Goal: Contribute content: Contribute content

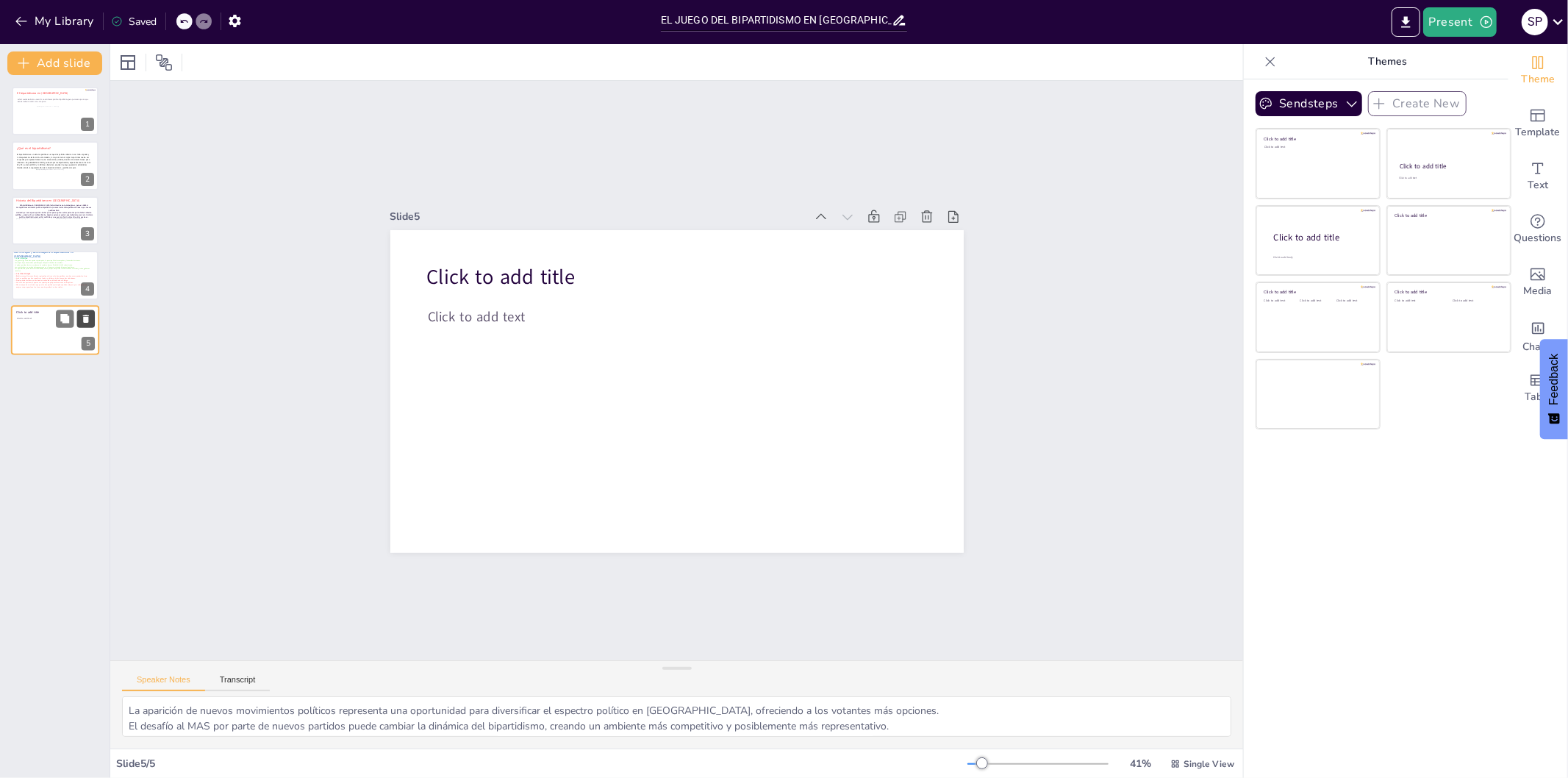
click at [85, 319] on icon at bounding box center [86, 319] width 6 height 8
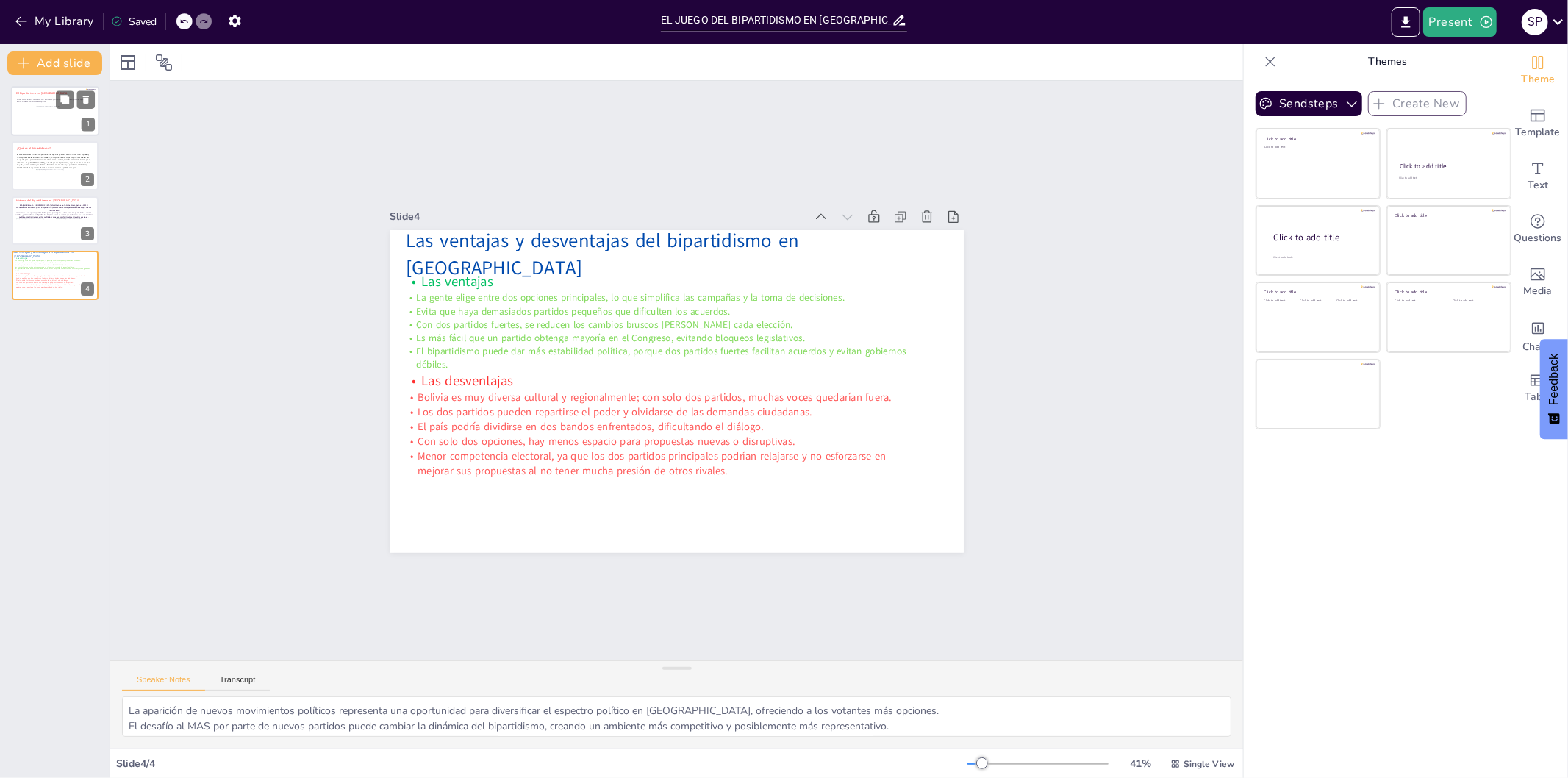
click at [57, 111] on div at bounding box center [50, 120] width 39 height 30
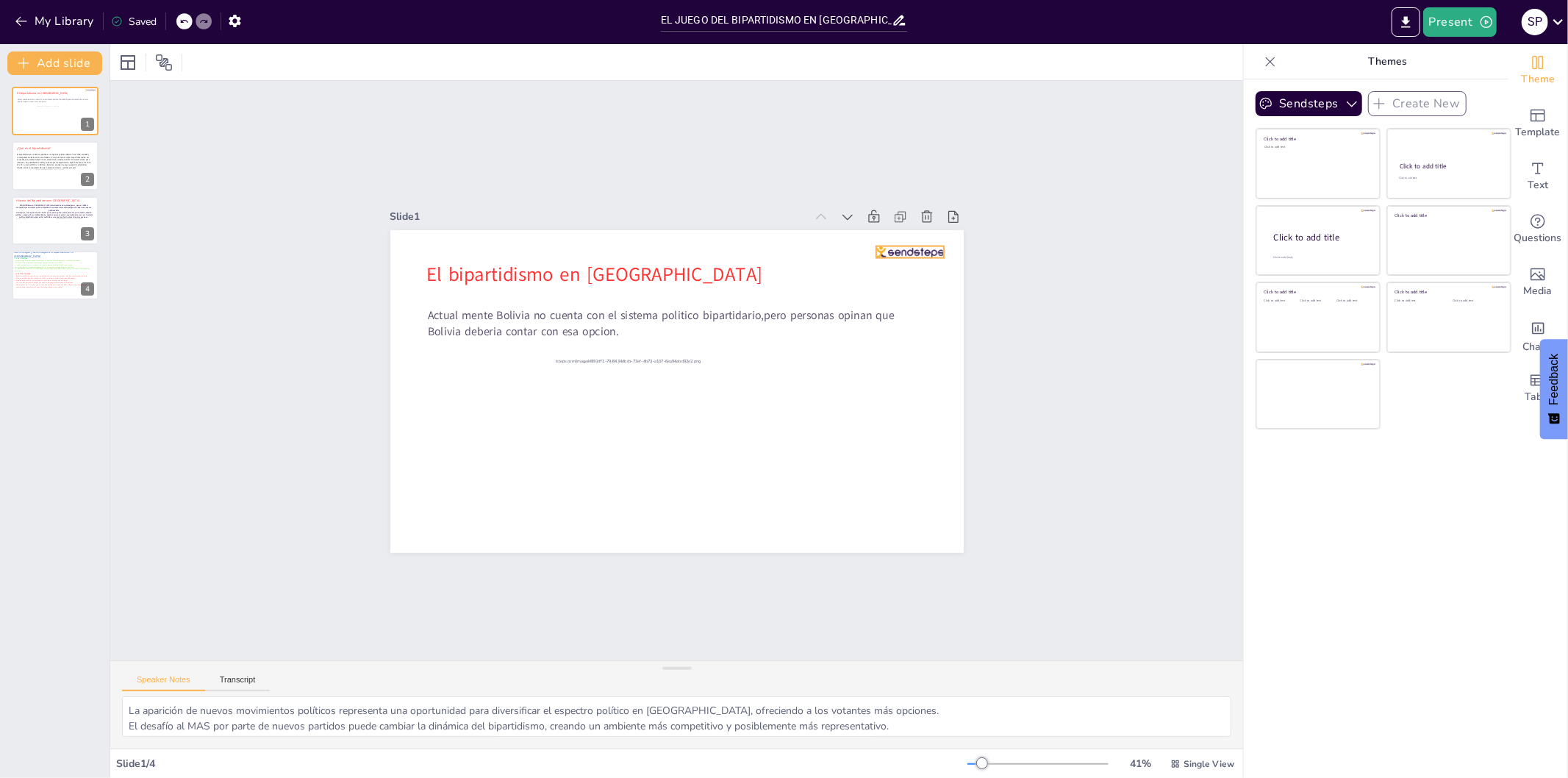
click at [888, 246] on div at bounding box center [910, 251] width 68 height 12
click at [915, 209] on icon at bounding box center [922, 216] width 14 height 14
click at [54, 158] on p "El bipartidismo es un sistema político en el que dos partidos dominan casi todo…" at bounding box center [54, 160] width 75 height 15
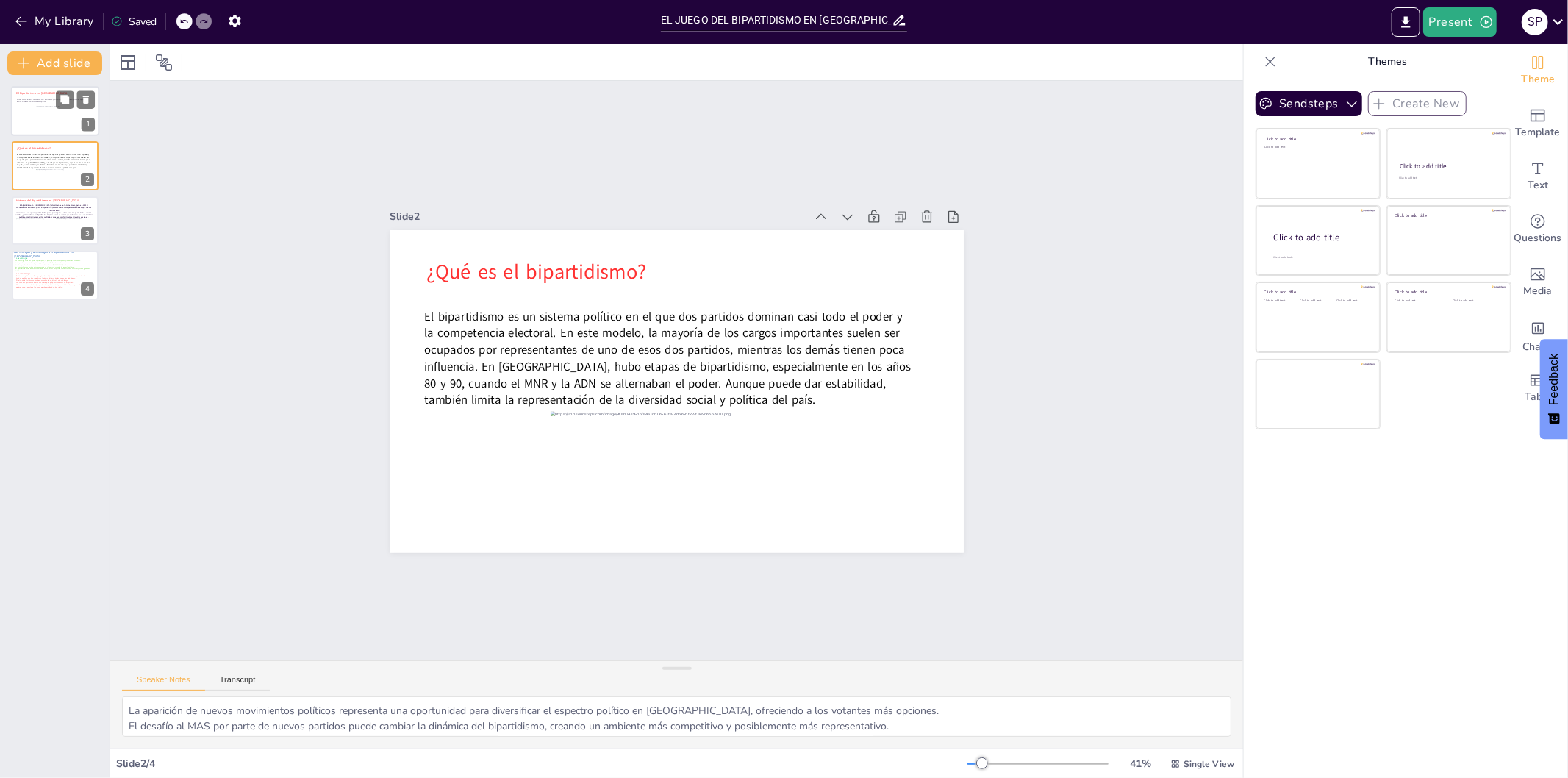
click at [45, 122] on div at bounding box center [50, 120] width 39 height 30
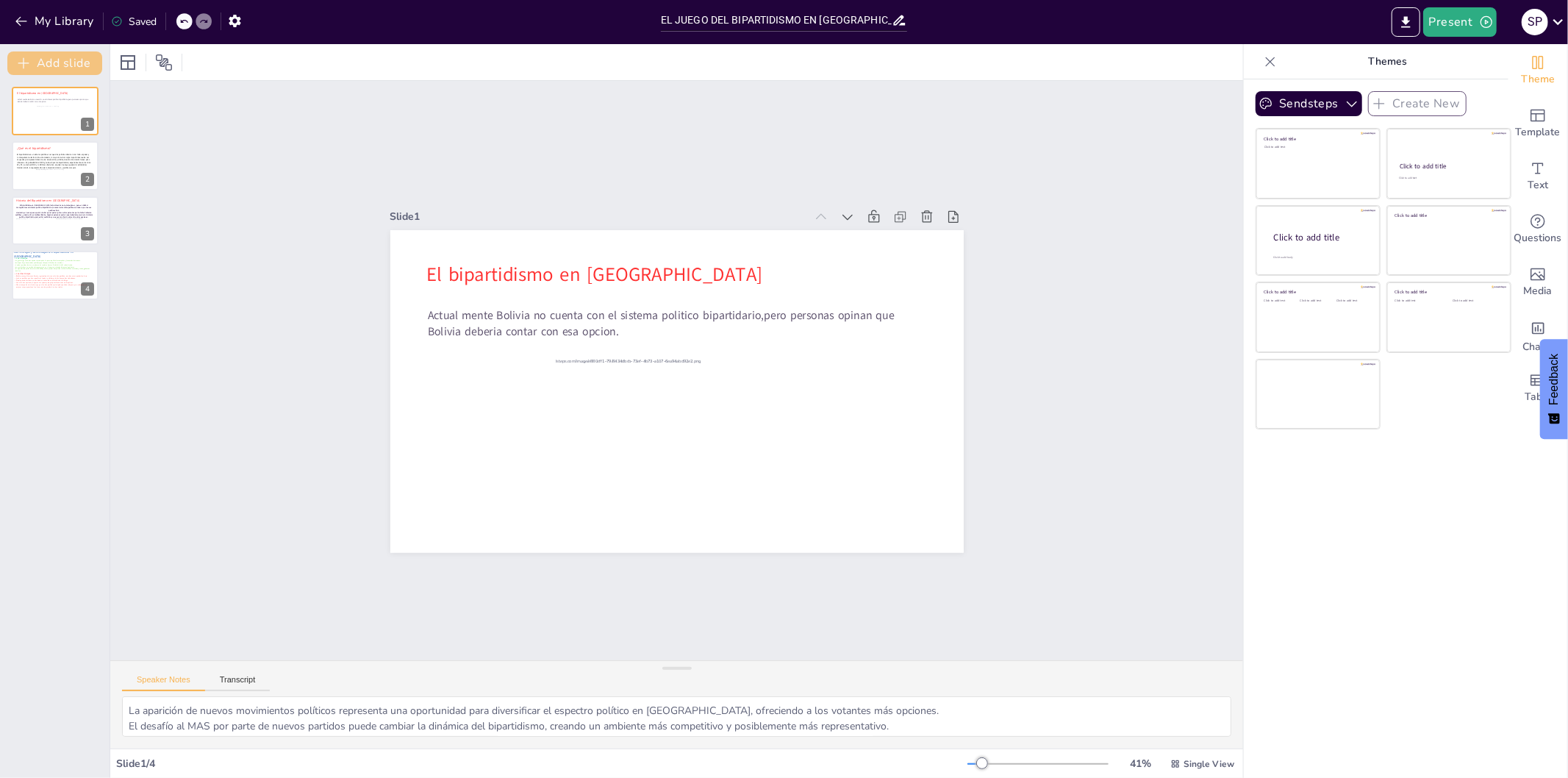
click at [67, 68] on button "Add slide" at bounding box center [54, 62] width 95 height 23
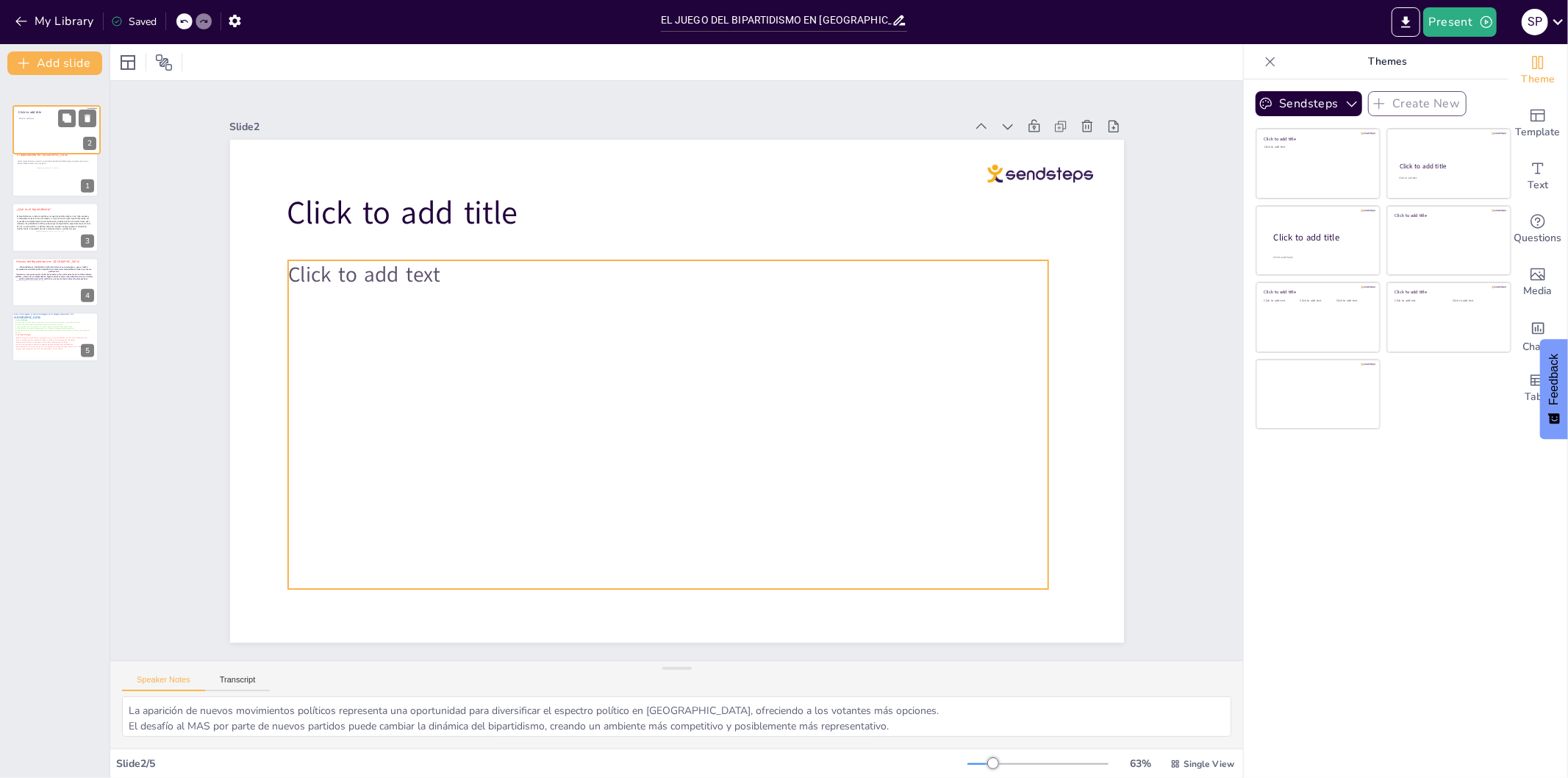
drag, startPoint x: 66, startPoint y: 164, endPoint x: 66, endPoint y: 119, distance: 45.0
click at [66, 119] on div "Click to add text" at bounding box center [56, 133] width 74 height 32
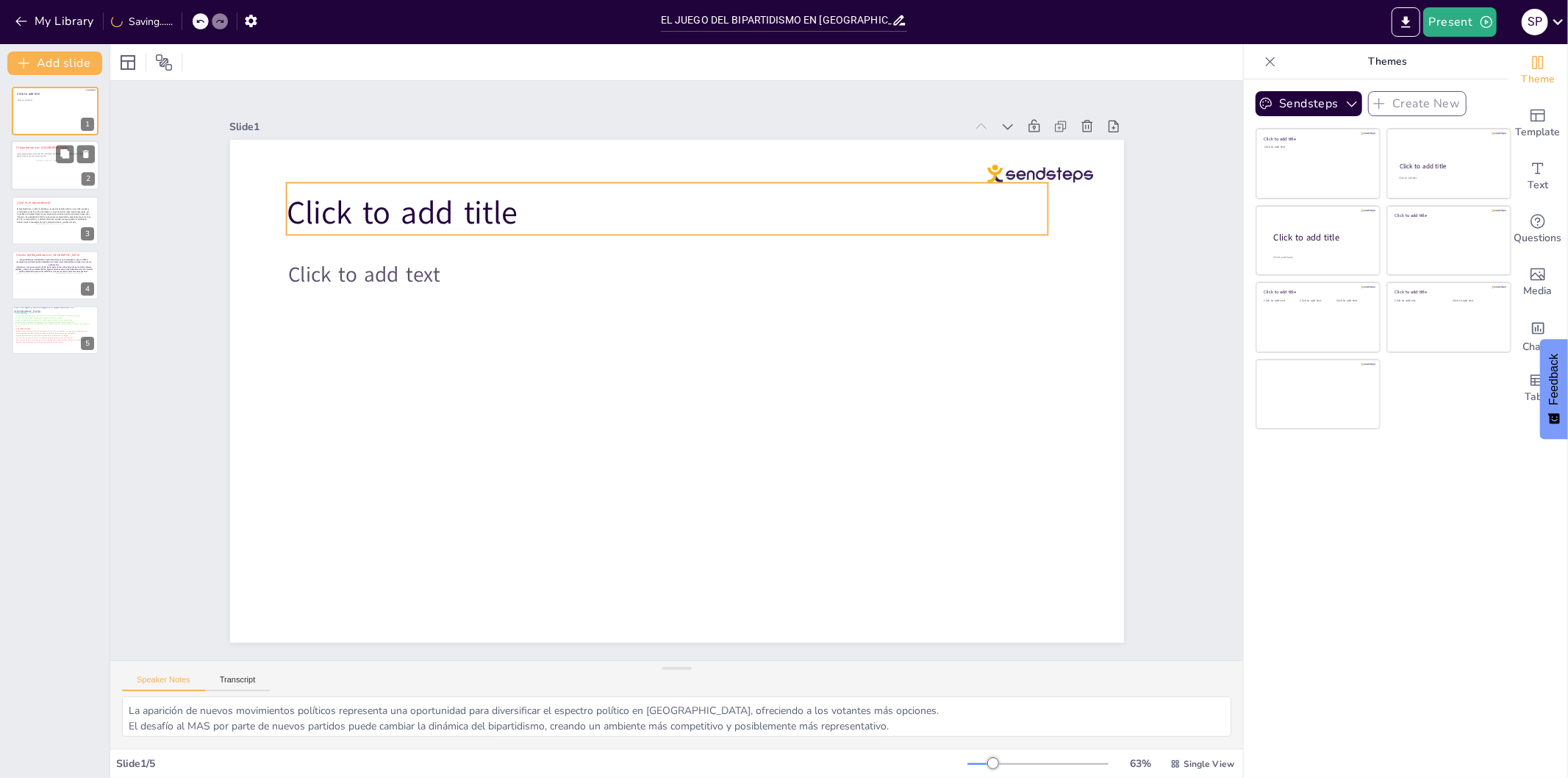
click at [489, 209] on span "Click to add title" at bounding box center [402, 213] width 232 height 43
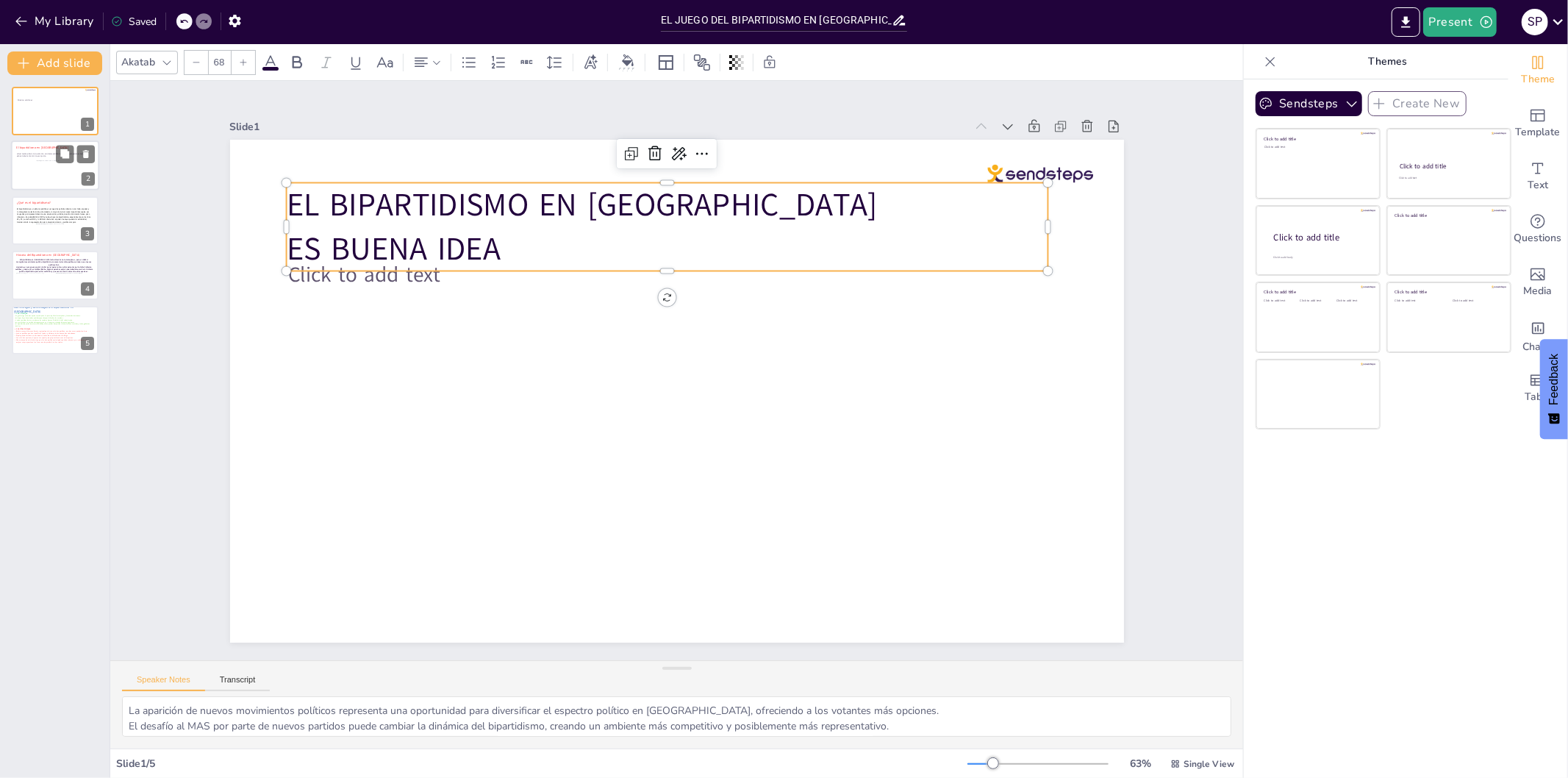
click at [702, 201] on p "EL BIPARTIDISMO EN [GEOGRAPHIC_DATA]" at bounding box center [667, 204] width 762 height 44
click at [567, 250] on p "ES BUENA IDEA" at bounding box center [667, 249] width 762 height 44
click at [247, 120] on div "Slide 1" at bounding box center [598, 126] width 735 height 14
click at [274, 63] on icon at bounding box center [270, 62] width 14 height 14
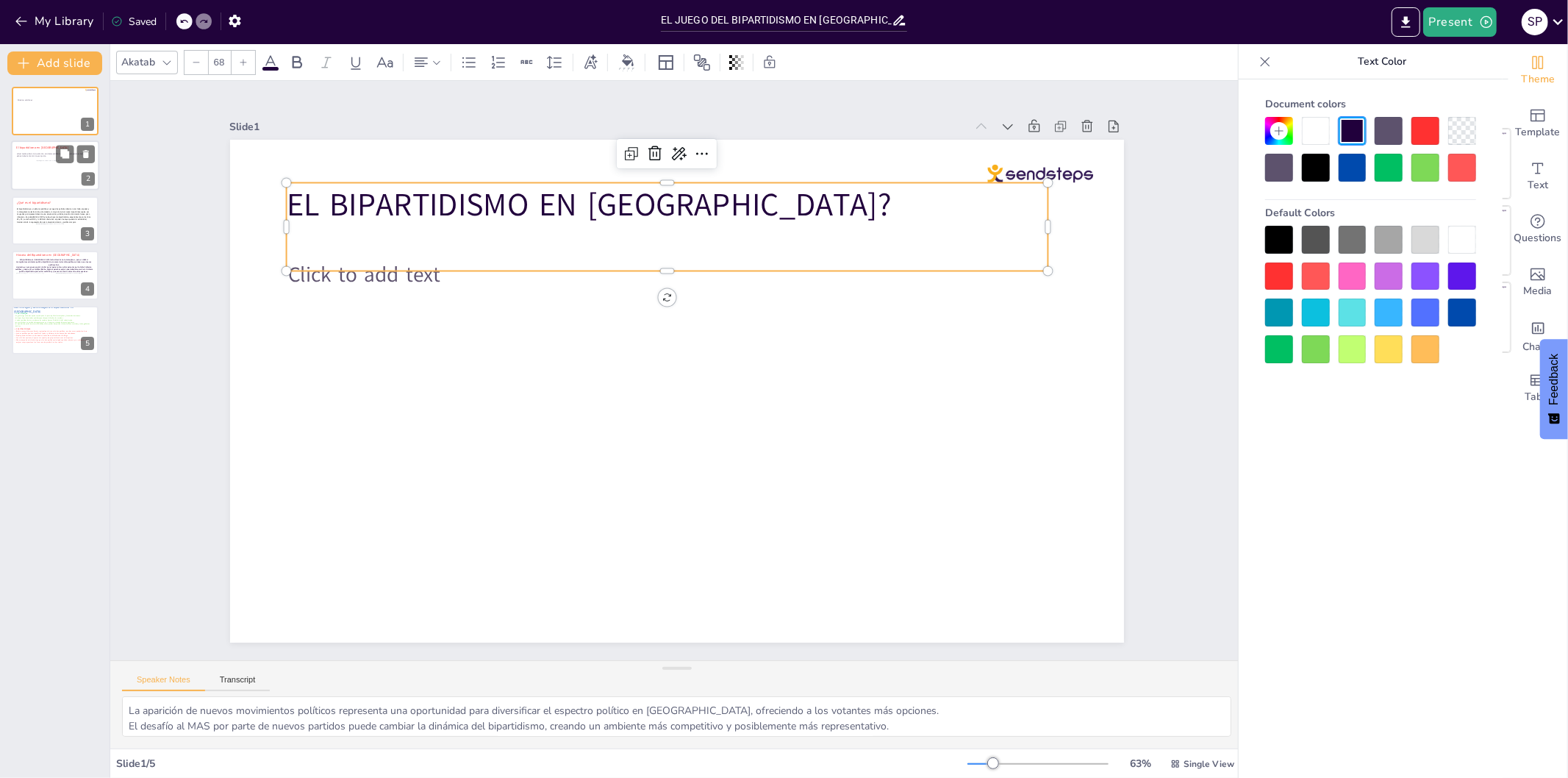
click at [1435, 123] on div at bounding box center [1426, 130] width 28 height 28
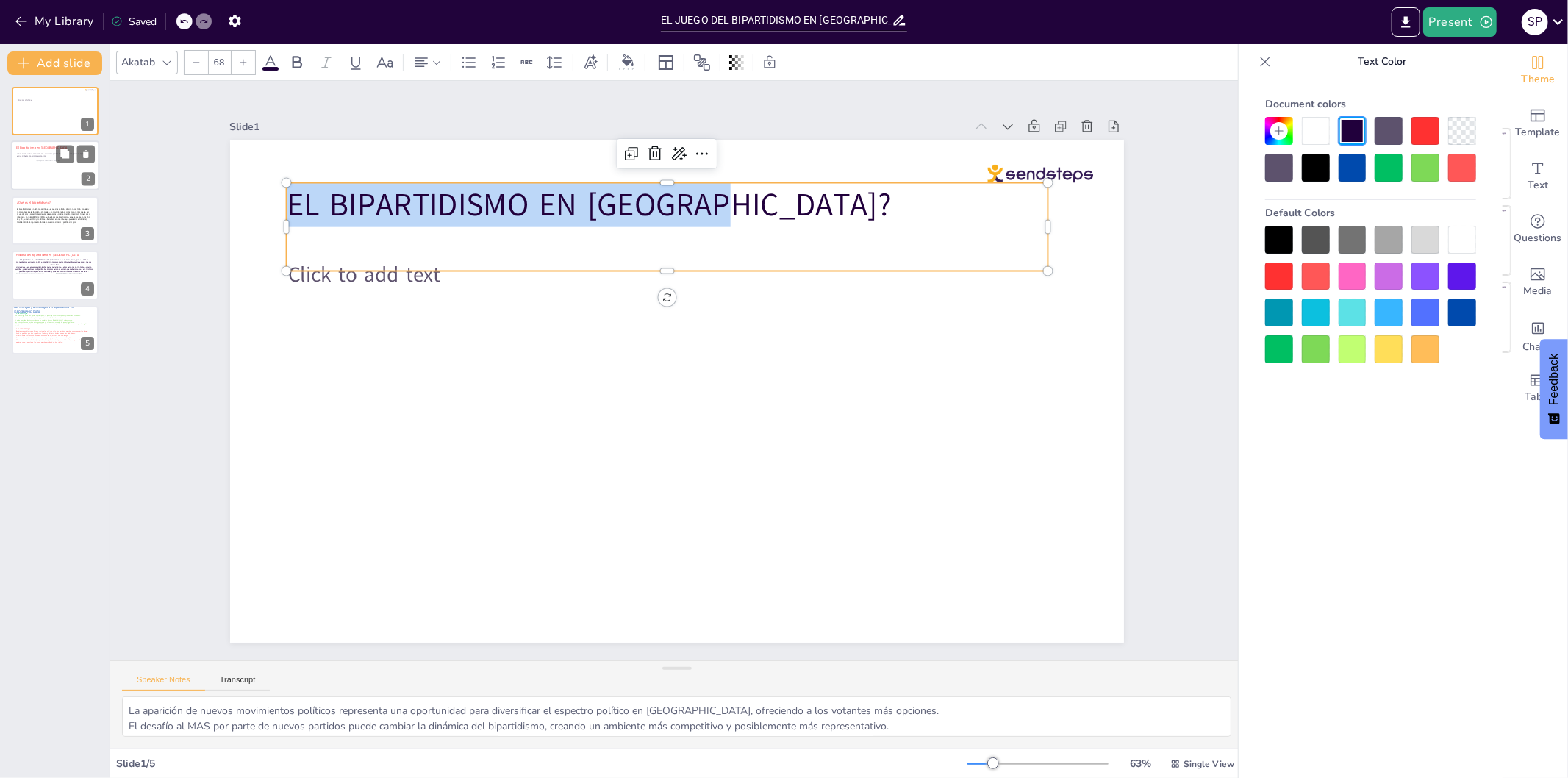
drag, startPoint x: 697, startPoint y: 189, endPoint x: 274, endPoint y: 196, distance: 423.1
click at [286, 196] on p "EL BIPARTIDISMO EN [GEOGRAPHIC_DATA]?" at bounding box center [667, 204] width 762 height 44
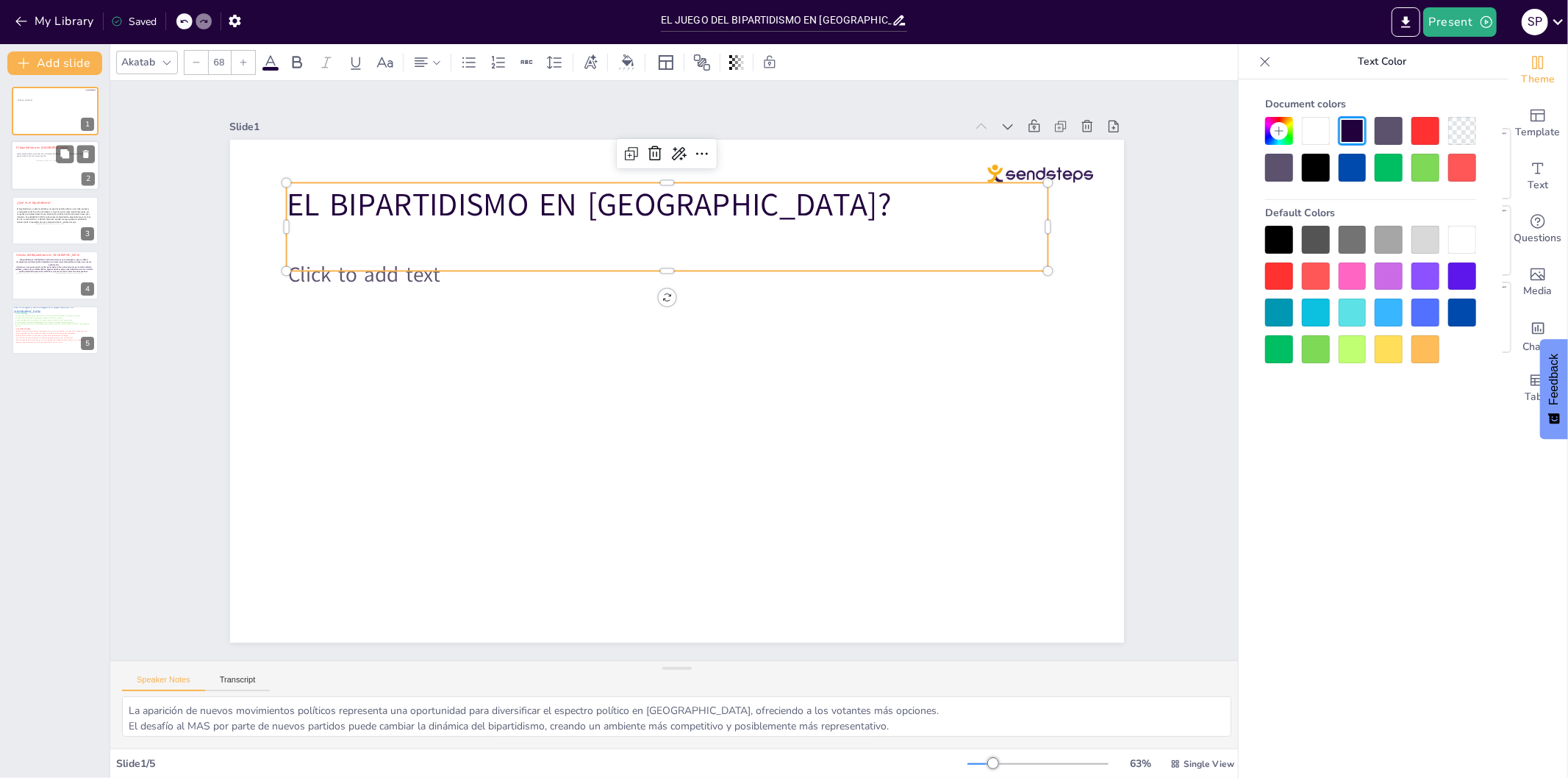
drag, startPoint x: 454, startPoint y: 222, endPoint x: 432, endPoint y: 215, distance: 23.1
click at [432, 215] on span "EL BIPARTIDISMO EN [GEOGRAPHIC_DATA]?" at bounding box center [589, 205] width 605 height 43
click at [286, 197] on span "EL BIPARTIDISMO EN [GEOGRAPHIC_DATA]?" at bounding box center [589, 205] width 605 height 43
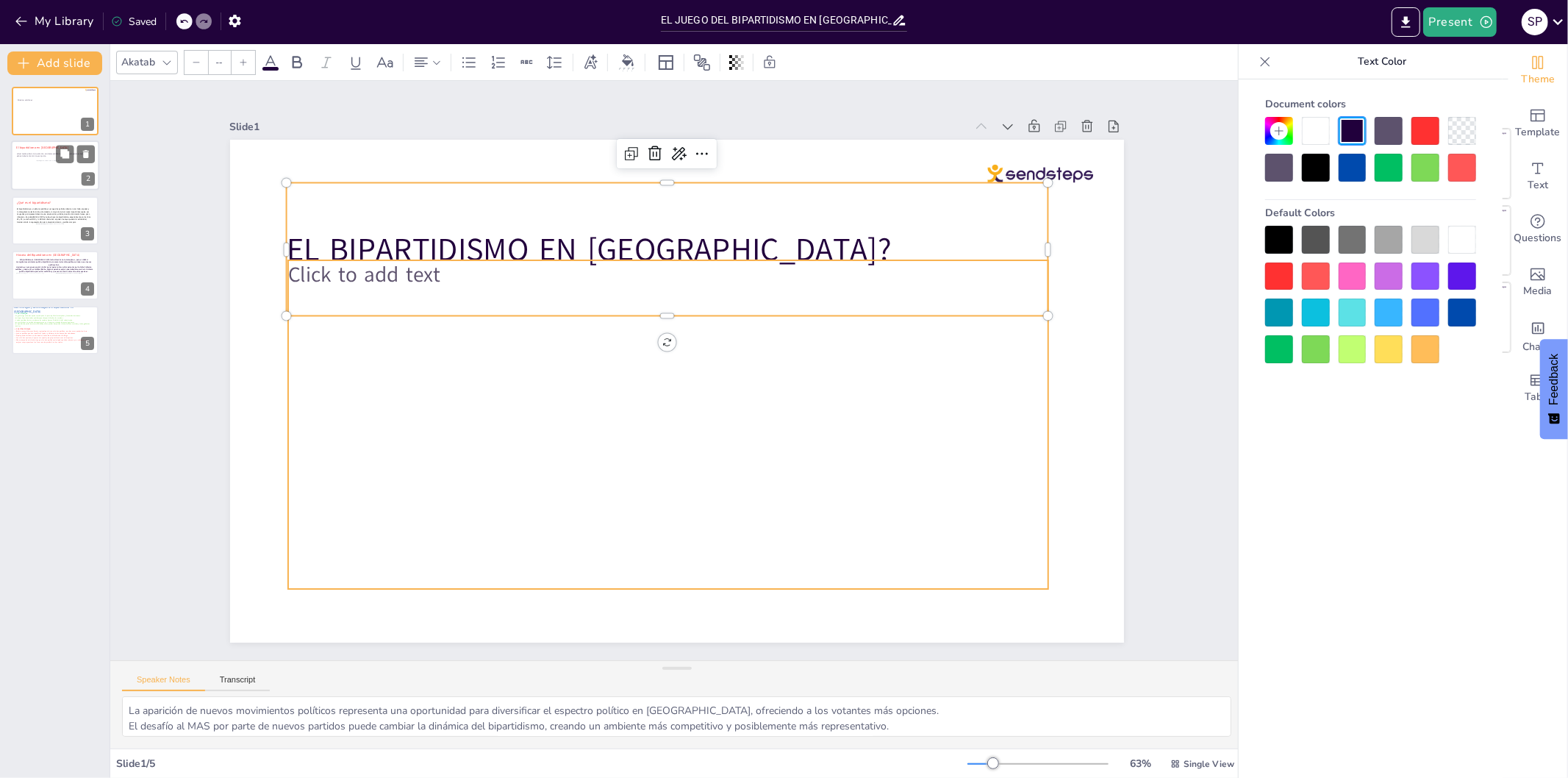
type input "45"
click at [432, 451] on div "Click to add text" at bounding box center [667, 424] width 760 height 329
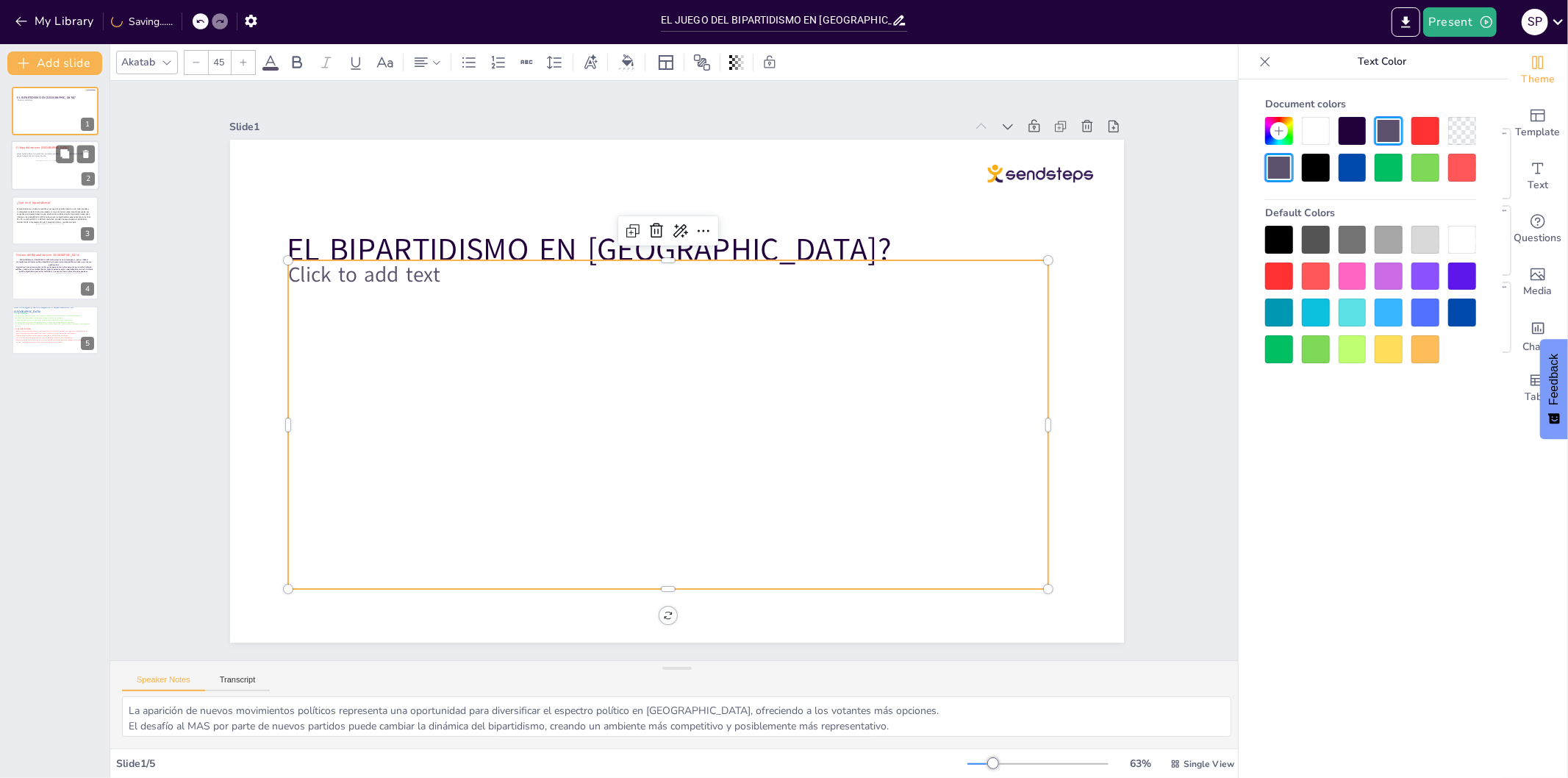
click at [570, 395] on div "Click to add text" at bounding box center [667, 424] width 760 height 329
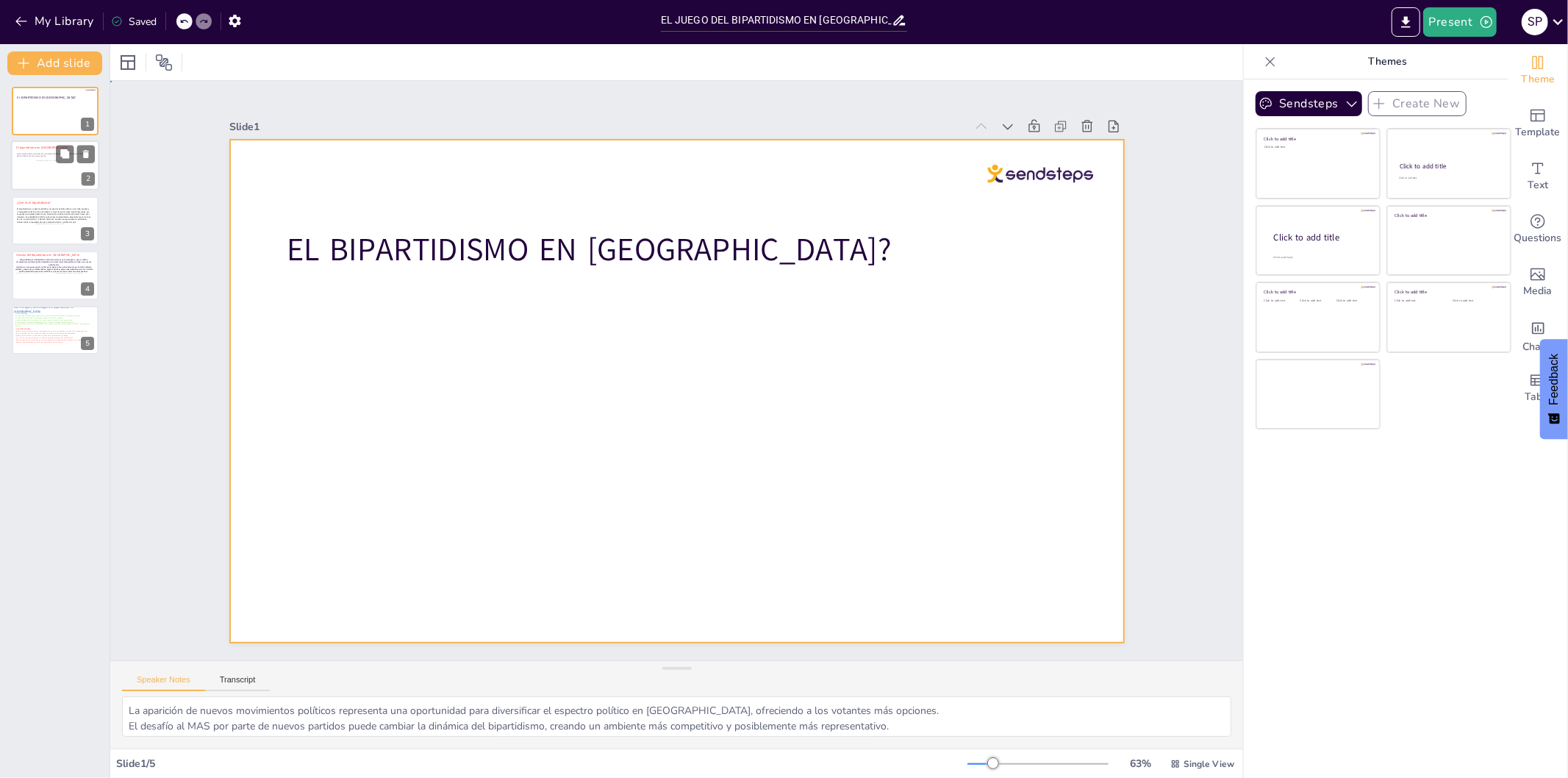
click at [710, 479] on div at bounding box center [678, 391] width 894 height 503
click at [770, 327] on div at bounding box center [678, 391] width 894 height 503
click at [687, 449] on div at bounding box center [678, 391] width 894 height 503
click at [626, 371] on div at bounding box center [678, 391] width 894 height 503
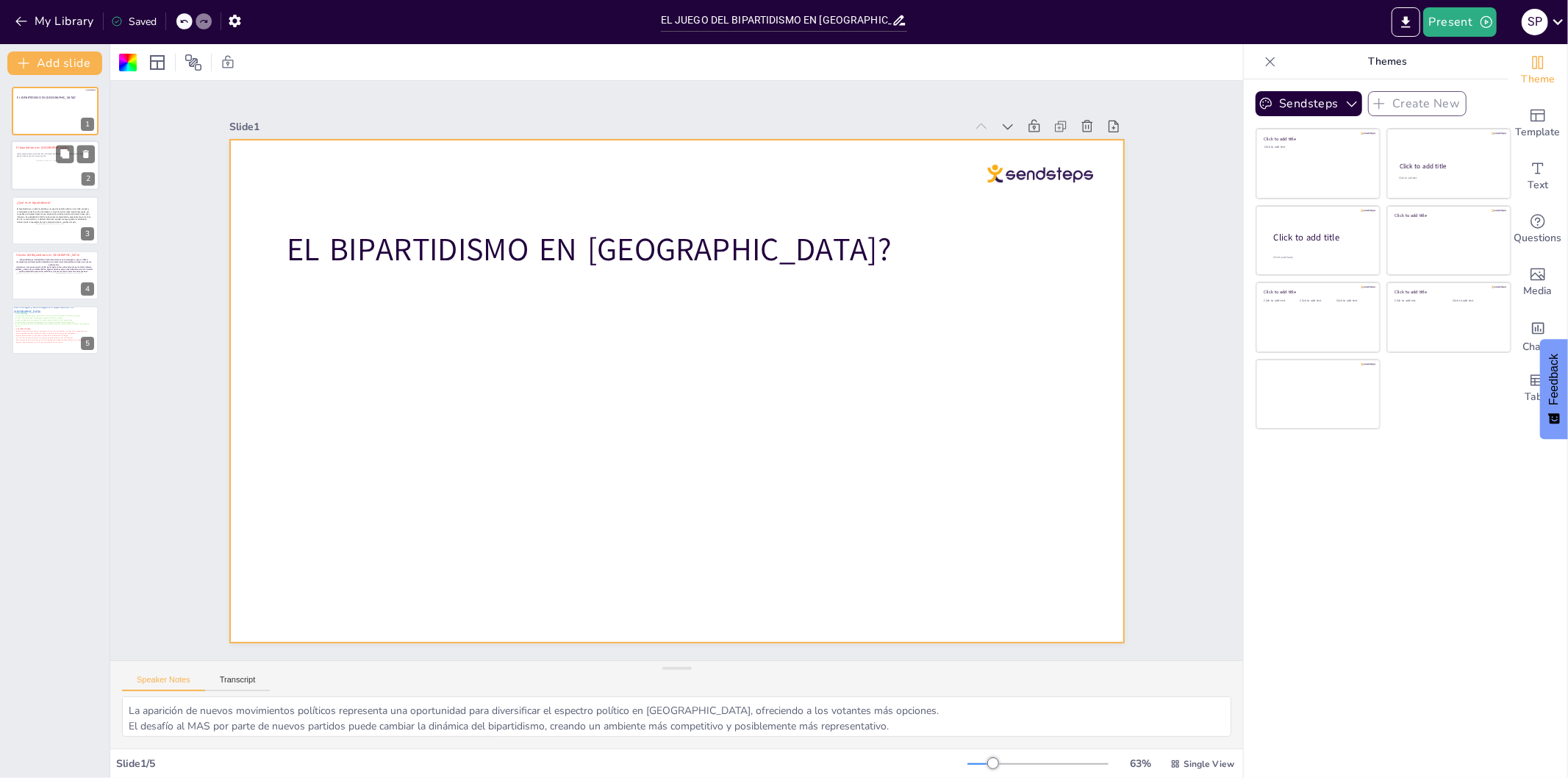
click at [626, 371] on div at bounding box center [678, 391] width 894 height 503
click at [776, 368] on div at bounding box center [678, 391] width 894 height 503
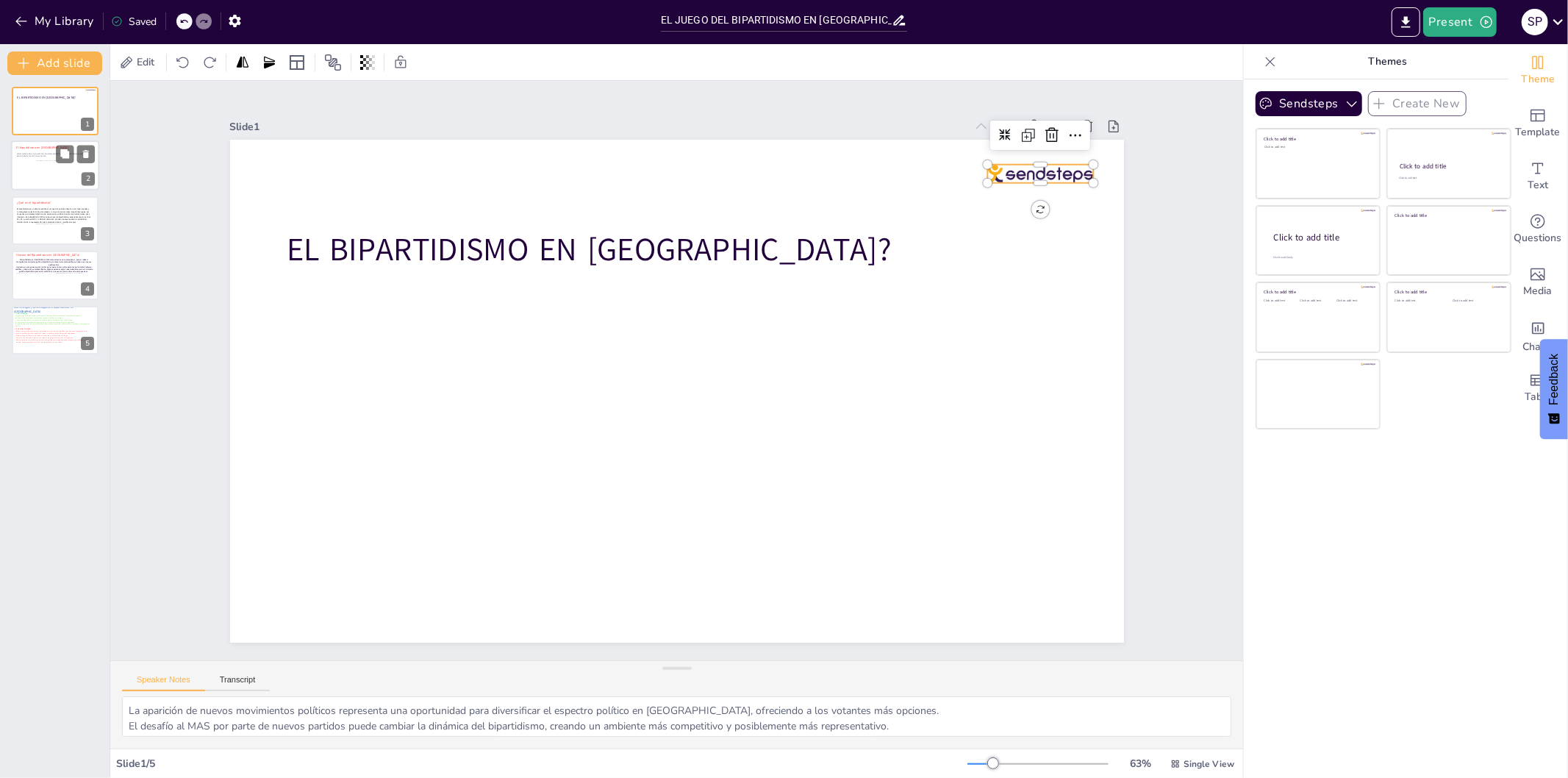
click at [1062, 166] on div at bounding box center [1040, 174] width 106 height 18
click at [1044, 132] on icon at bounding box center [1052, 135] width 18 height 18
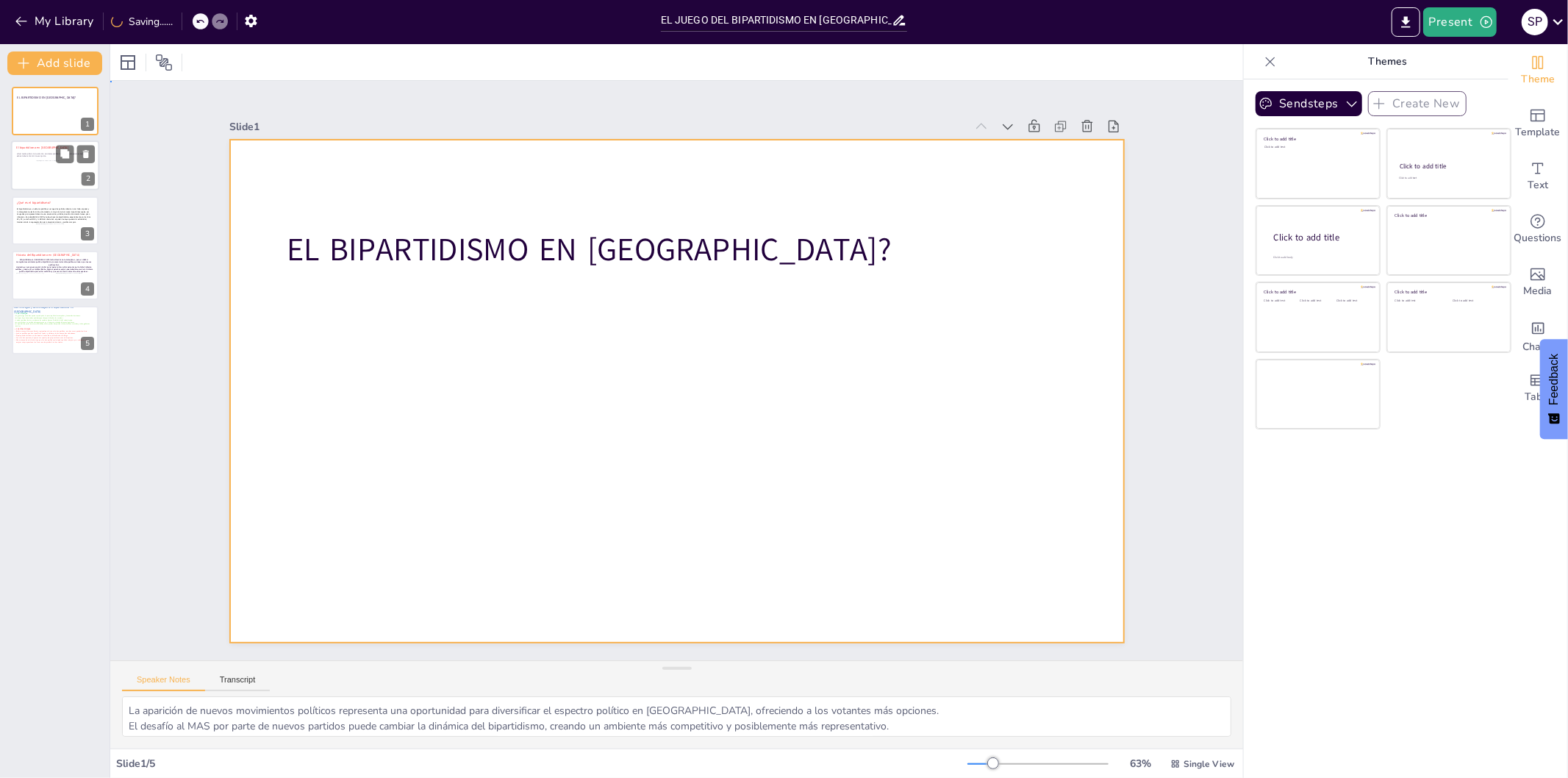
click at [921, 404] on div at bounding box center [678, 391] width 894 height 503
click at [650, 353] on div at bounding box center [678, 391] width 894 height 503
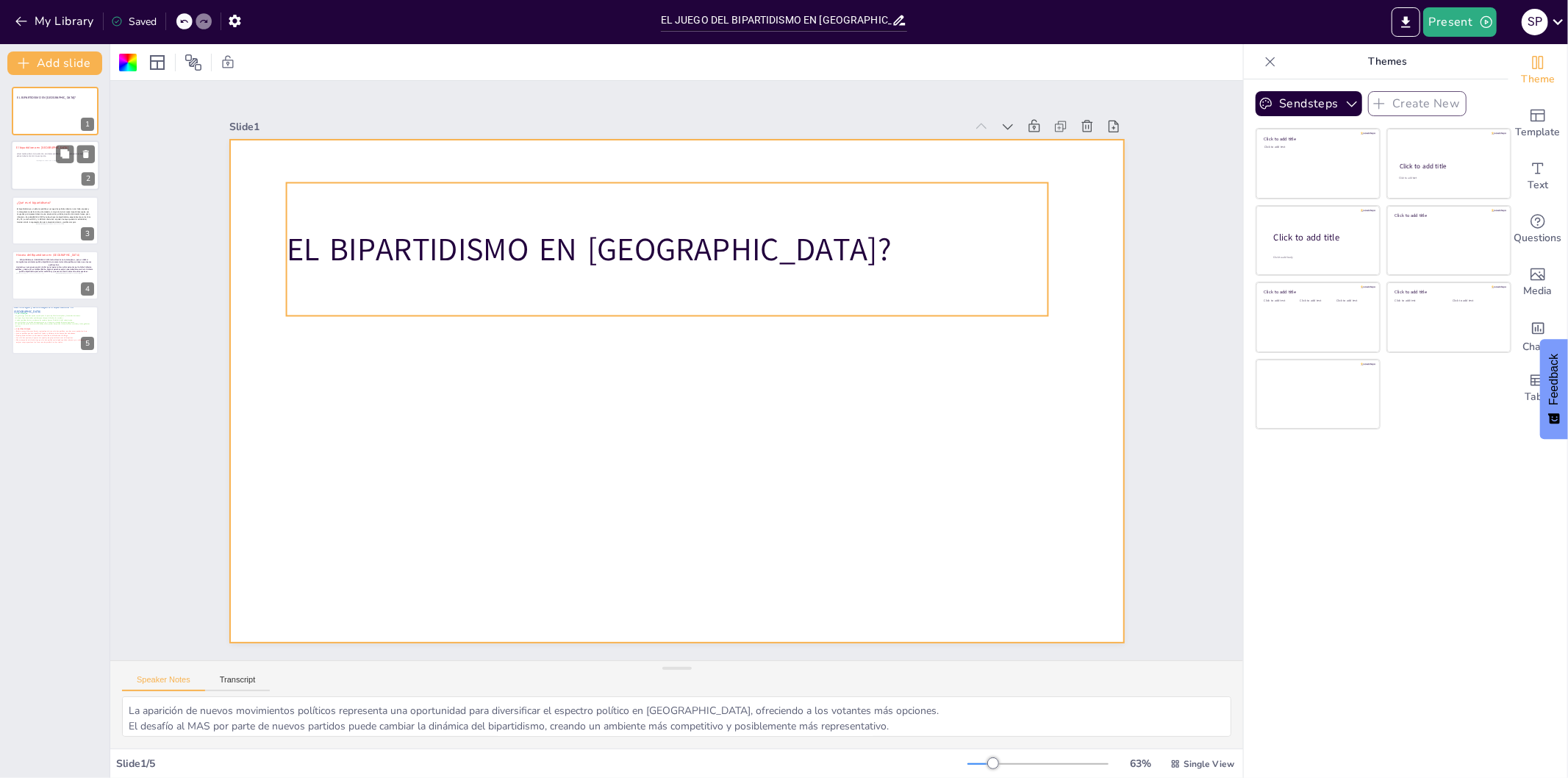
click at [746, 212] on p at bounding box center [667, 205] width 762 height 44
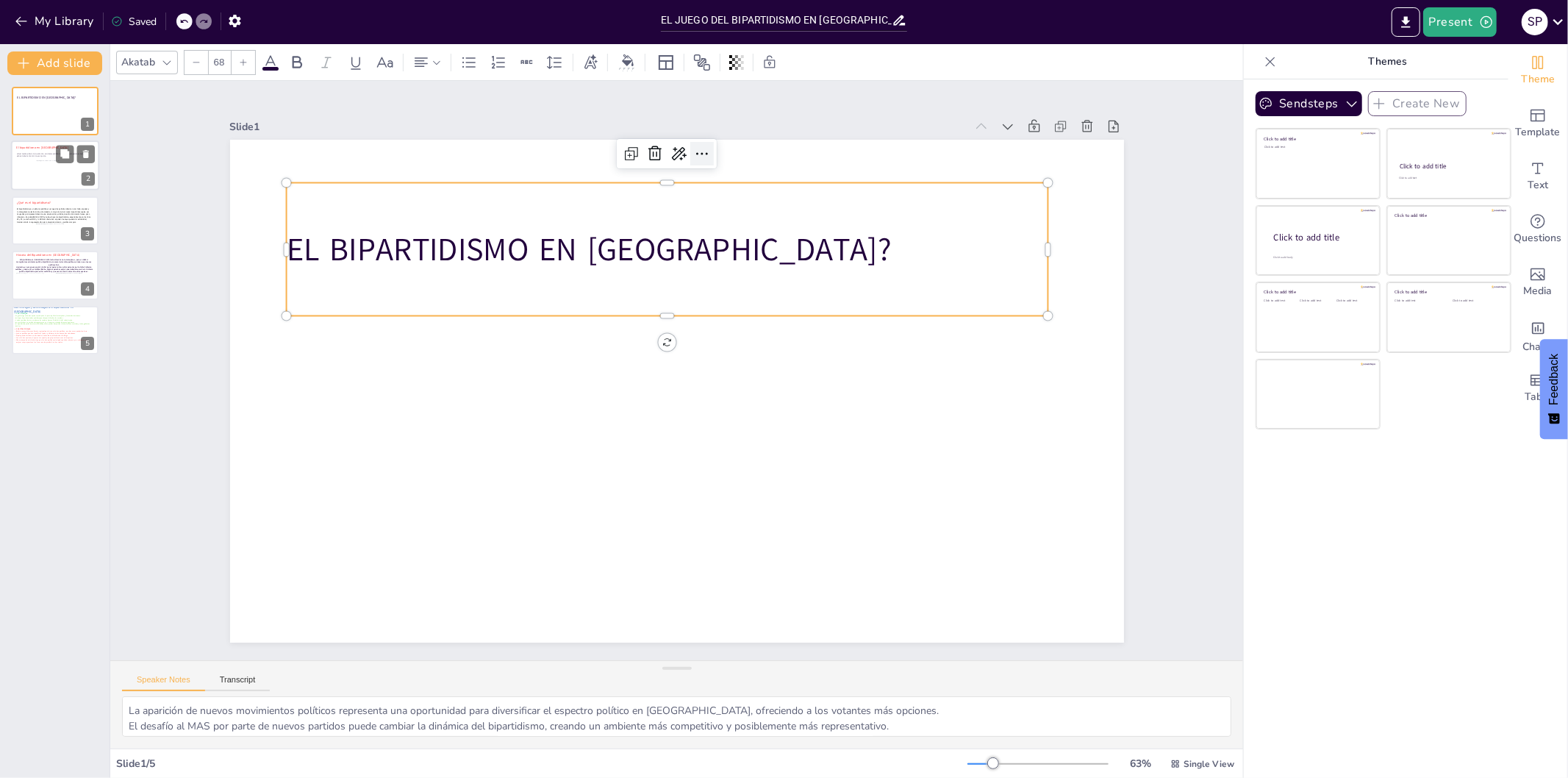
click at [694, 147] on icon at bounding box center [702, 154] width 18 height 18
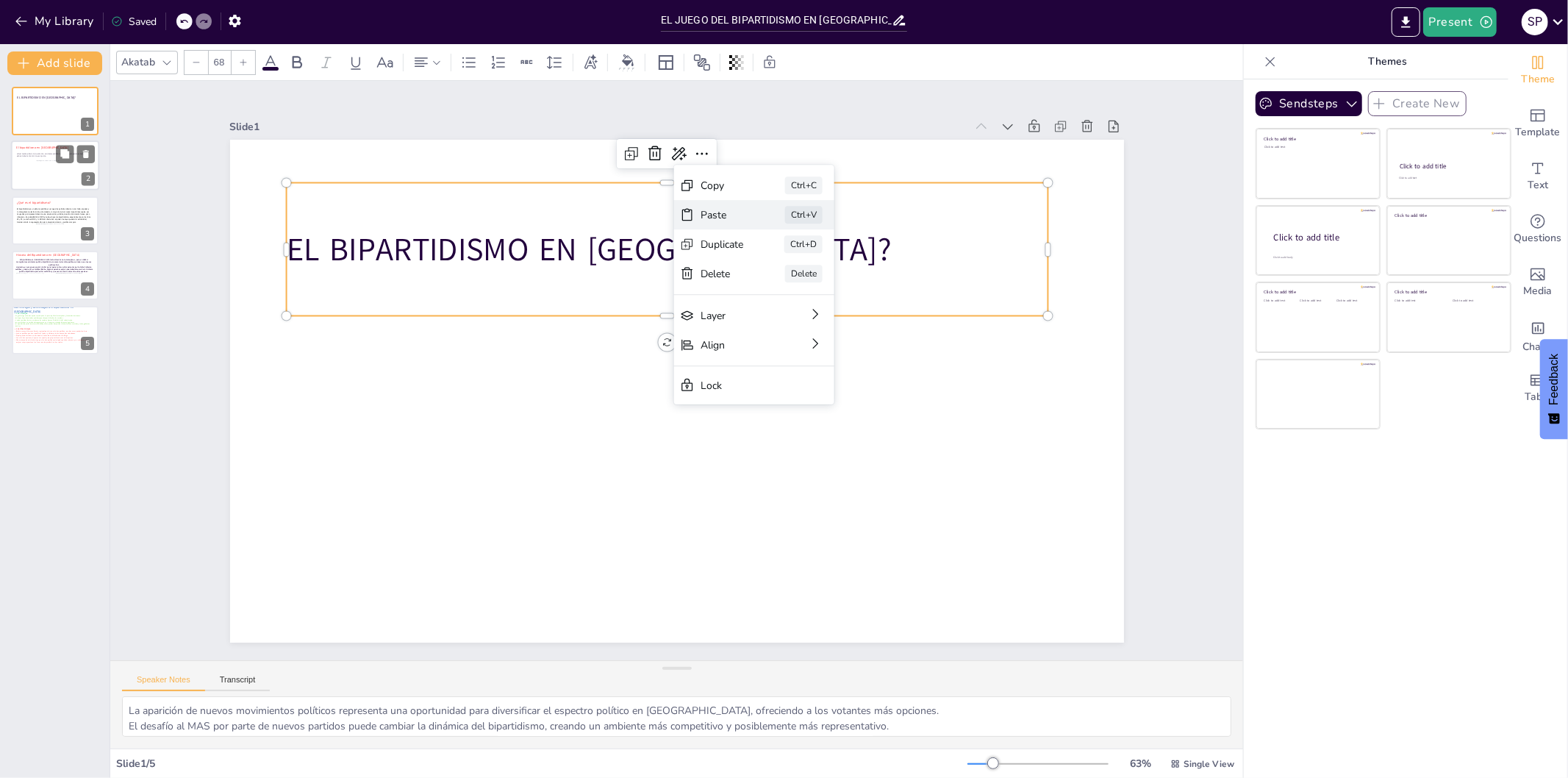
click at [716, 208] on div "Paste" at bounding box center [722, 215] width 43 height 14
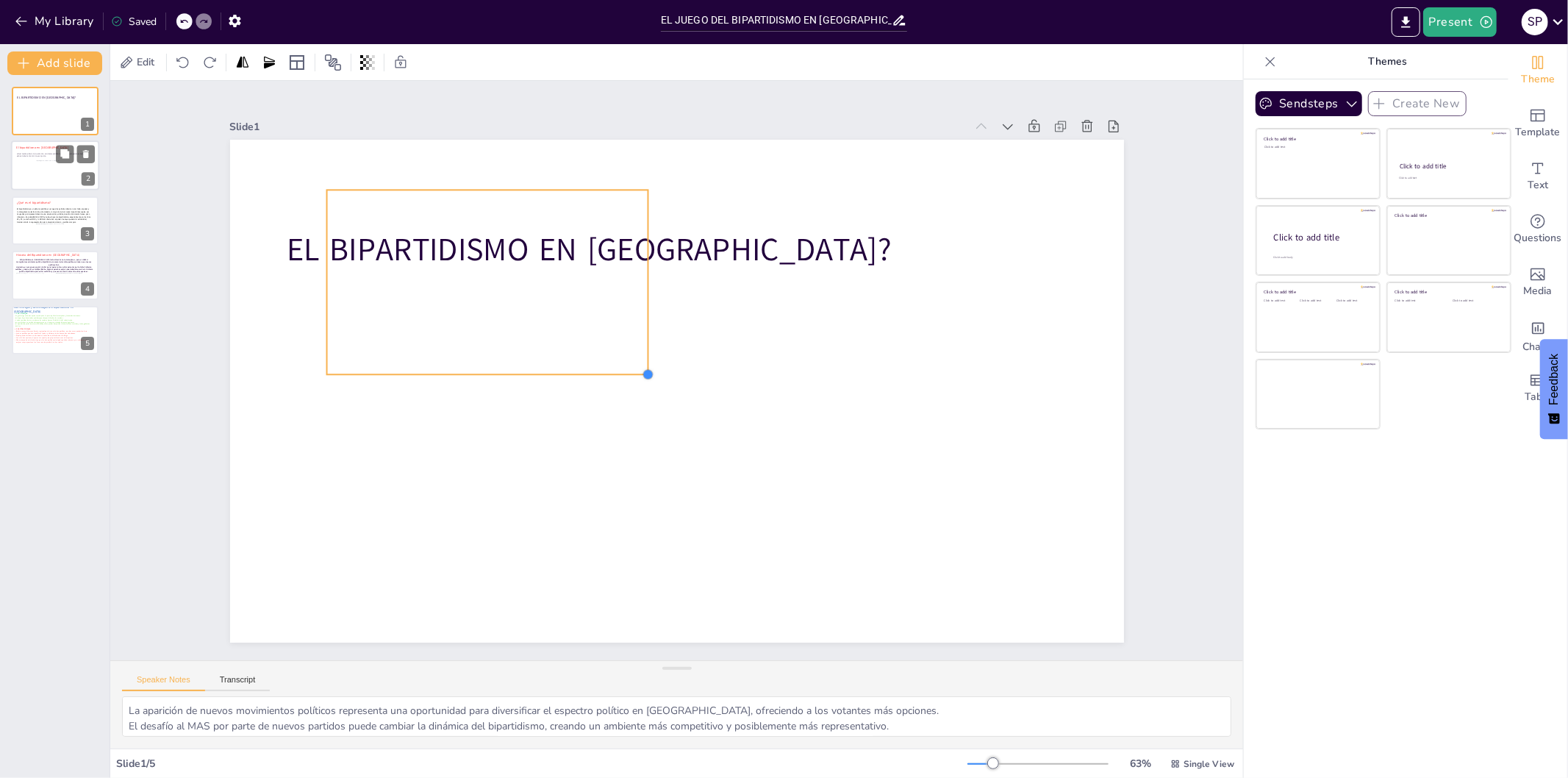
drag, startPoint x: 1013, startPoint y: 589, endPoint x: 634, endPoint y: 123, distance: 600.7
click at [634, 123] on div "Slide 1 EL BIPARTIDISMO EN [GEOGRAPHIC_DATA]?" at bounding box center [678, 379] width 894 height 527
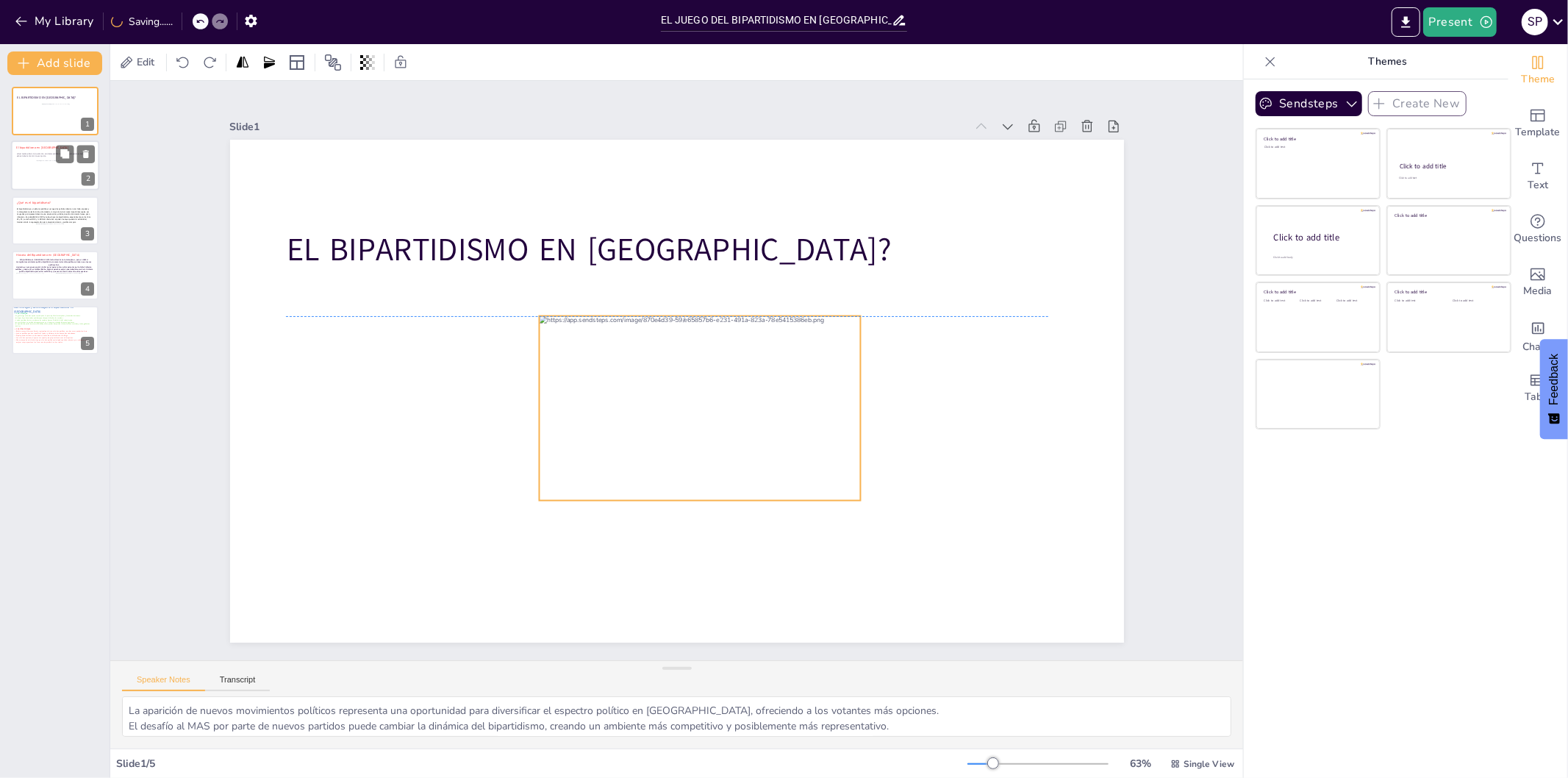
drag, startPoint x: 524, startPoint y: 259, endPoint x: 737, endPoint y: 383, distance: 246.5
click at [737, 383] on div at bounding box center [700, 408] width 322 height 185
click at [22, 168] on div at bounding box center [55, 166] width 88 height 50
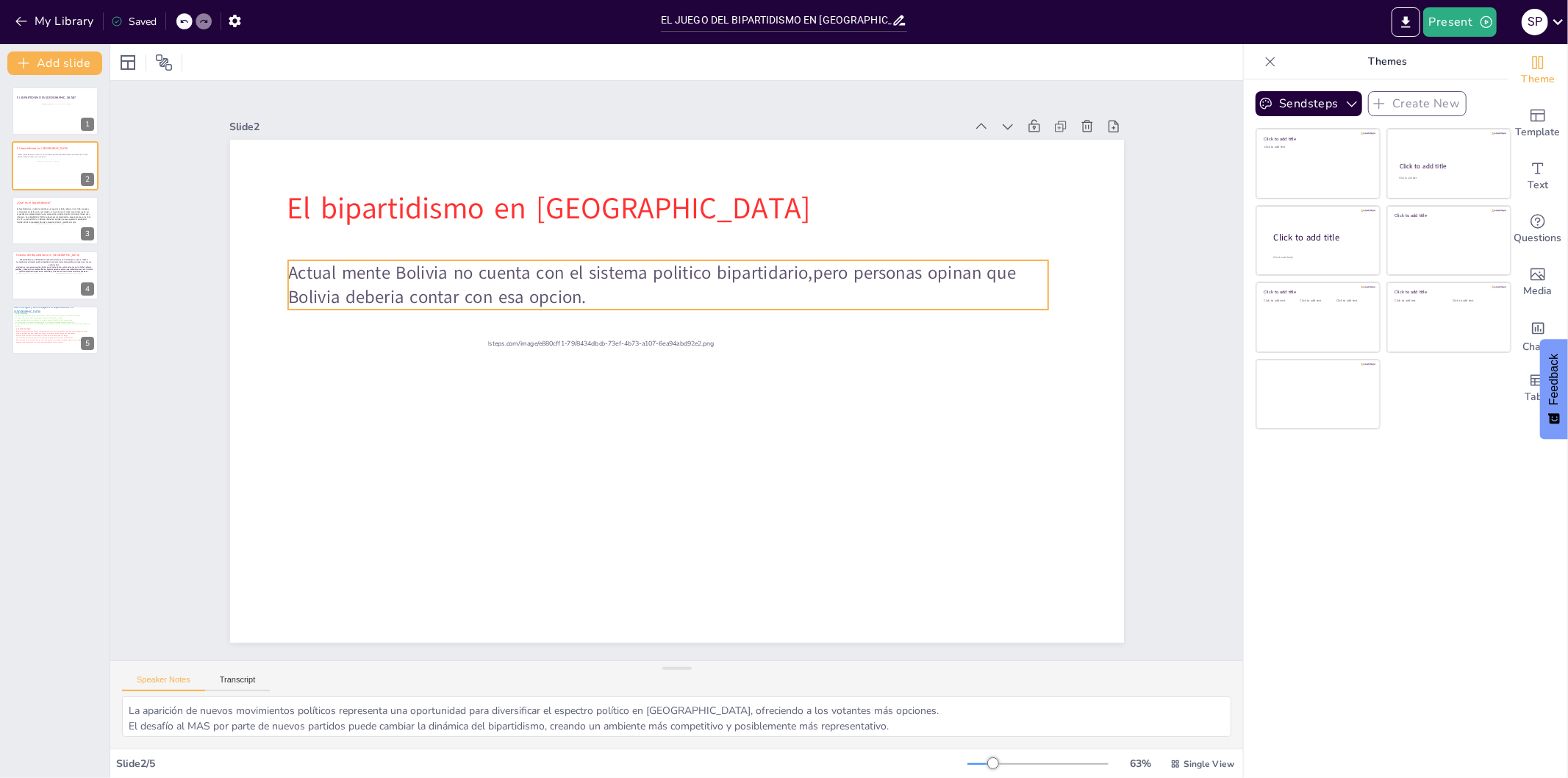
click at [804, 268] on span "Actual mente Bolivia no cuenta con el sistema politico bipartidario,pero person…" at bounding box center [654, 285] width 733 height 50
click at [804, 268] on span "Actual mente Bolivia no cuenta con el sistema politico bipartidario,pero person…" at bounding box center [654, 285] width 734 height 50
click at [332, 265] on span "Actual mente Bolivia no cuenta con el sistema politico bipartidario, pero perso…" at bounding box center [657, 285] width 739 height 50
click at [439, 262] on span "Actualmente [GEOGRAPHIC_DATA] no cuenta con el sistema politico bipartidario, p…" at bounding box center [659, 285] width 744 height 50
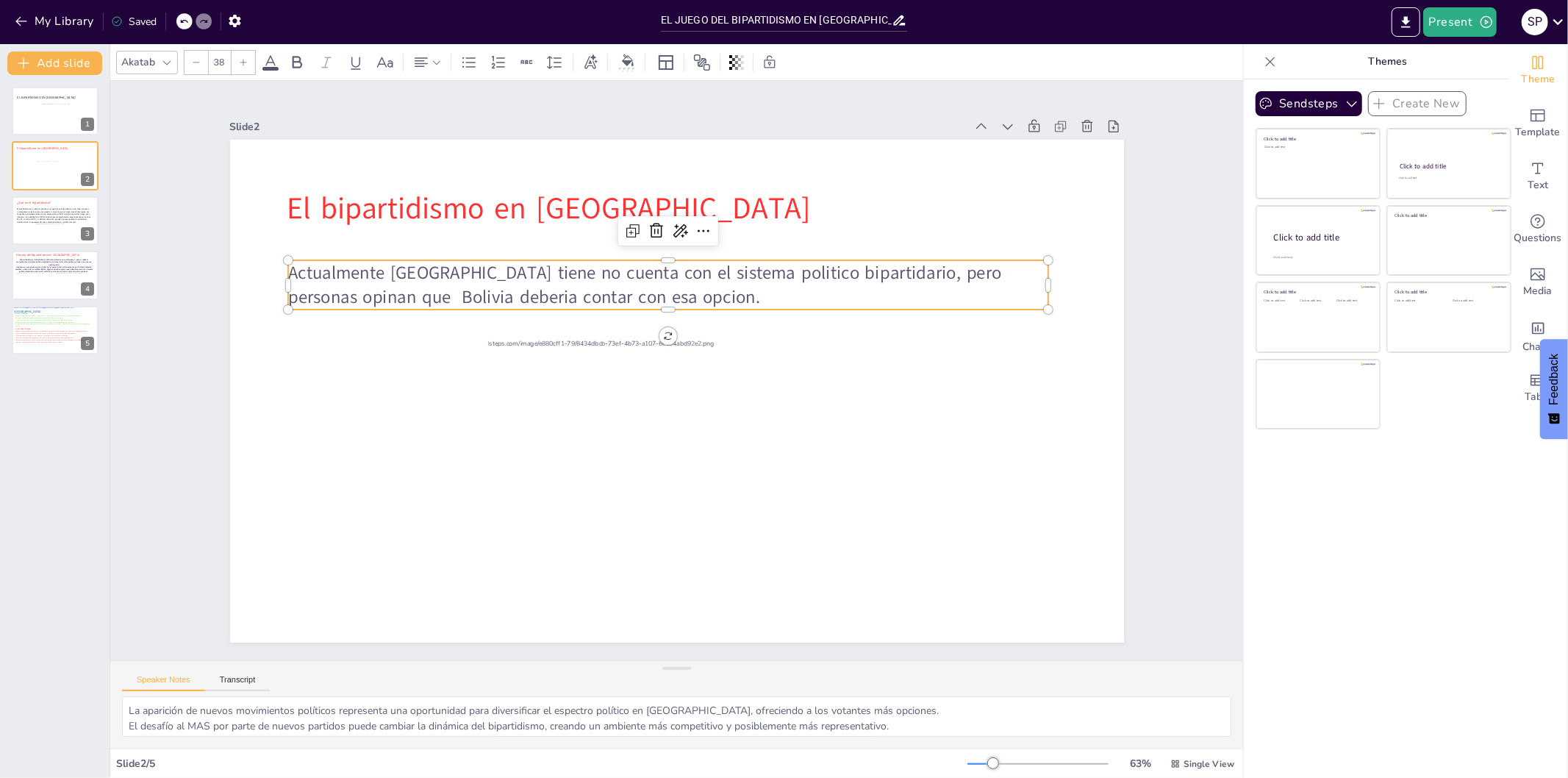
click at [640, 297] on p "Actualmente [GEOGRAPHIC_DATA] tiene no cuenta con el sistema politico bipartida…" at bounding box center [667, 285] width 760 height 50
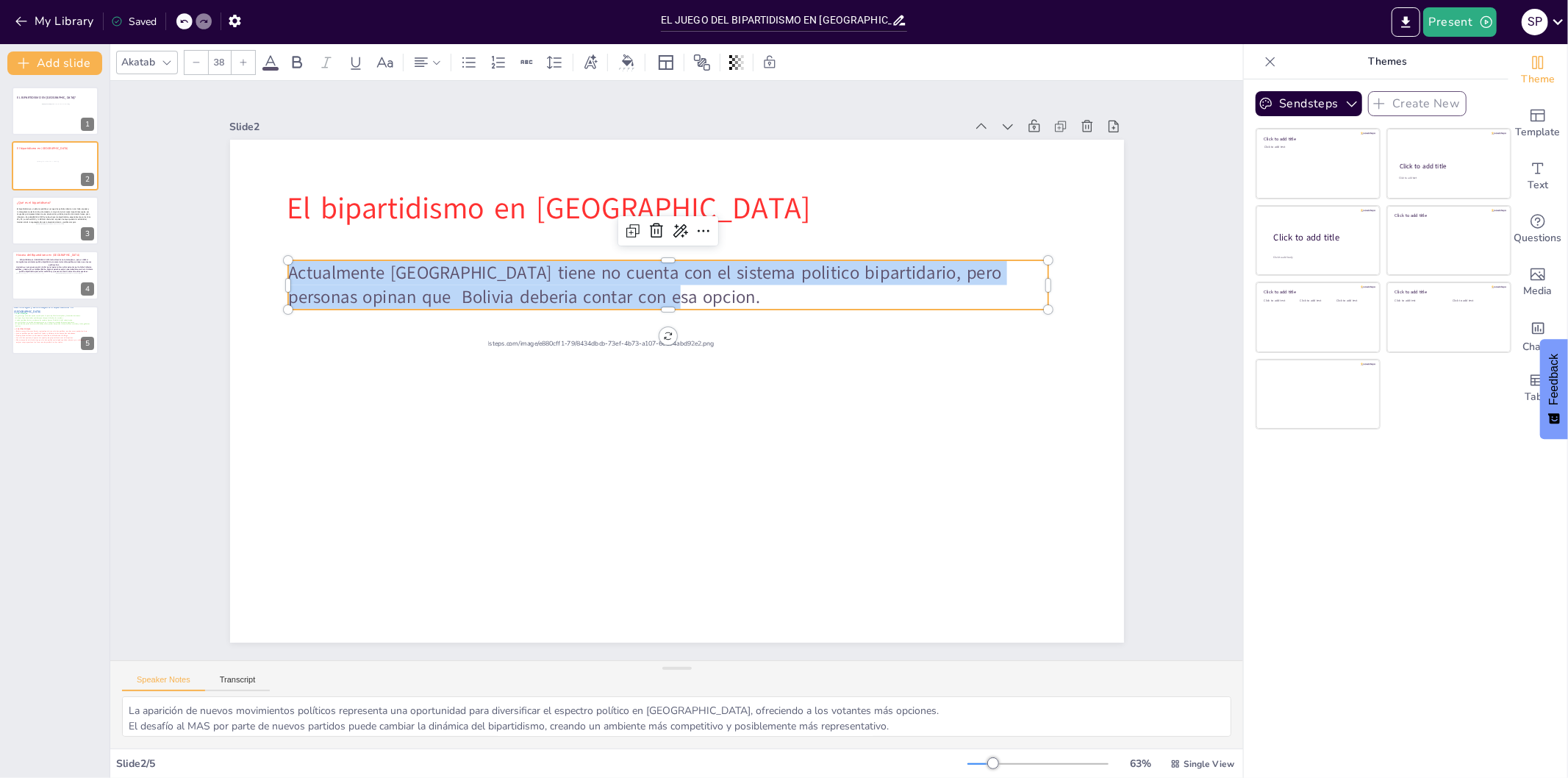
drag, startPoint x: 614, startPoint y: 287, endPoint x: 279, endPoint y: 274, distance: 335.3
click at [287, 274] on span "Actualmente [GEOGRAPHIC_DATA] tiene no cuenta con el sistema politico bipartida…" at bounding box center [644, 285] width 714 height 50
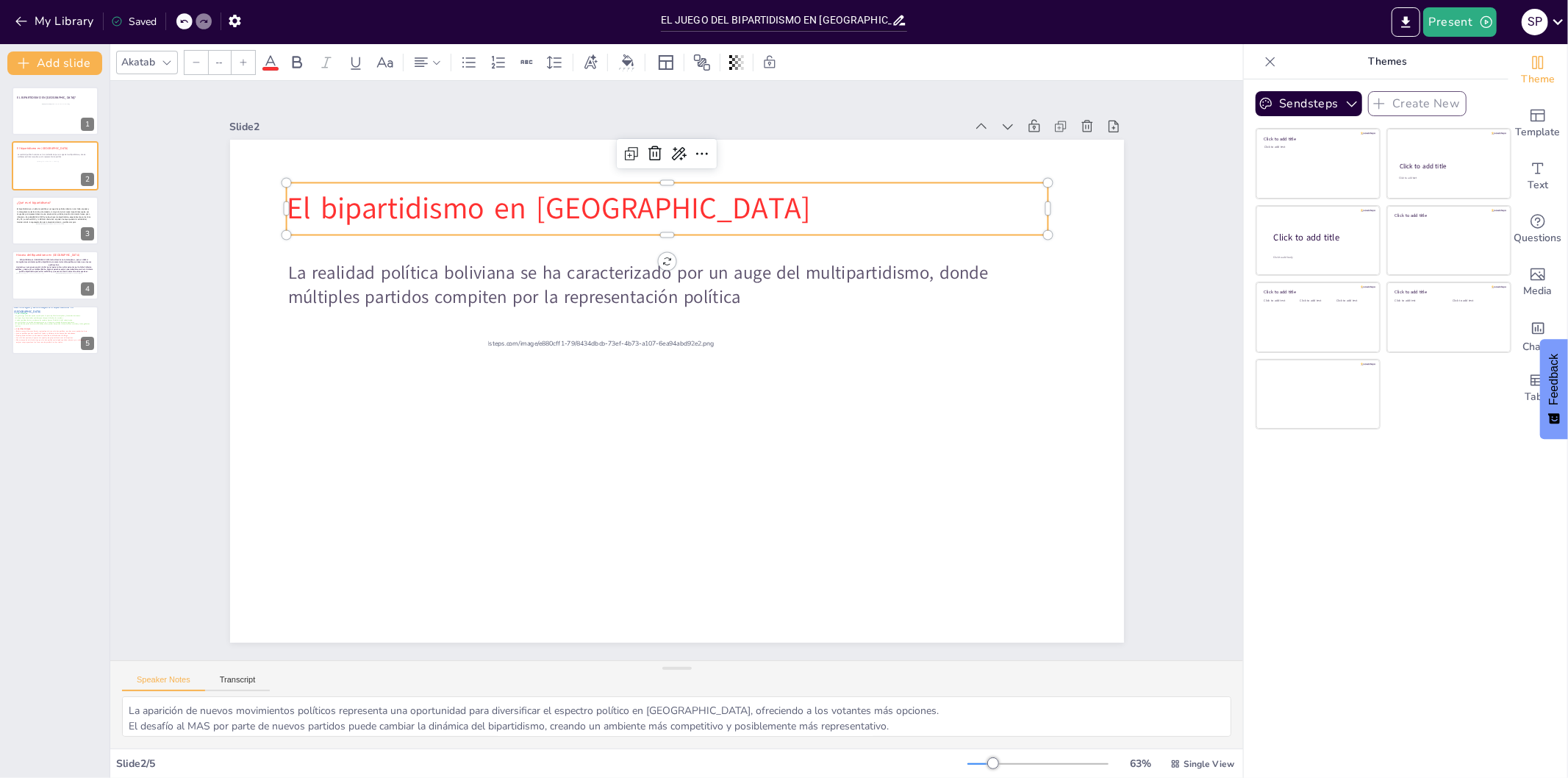
type input "48"
click at [468, 202] on p "El bipartidismo en [GEOGRAPHIC_DATA]" at bounding box center [667, 209] width 762 height 42
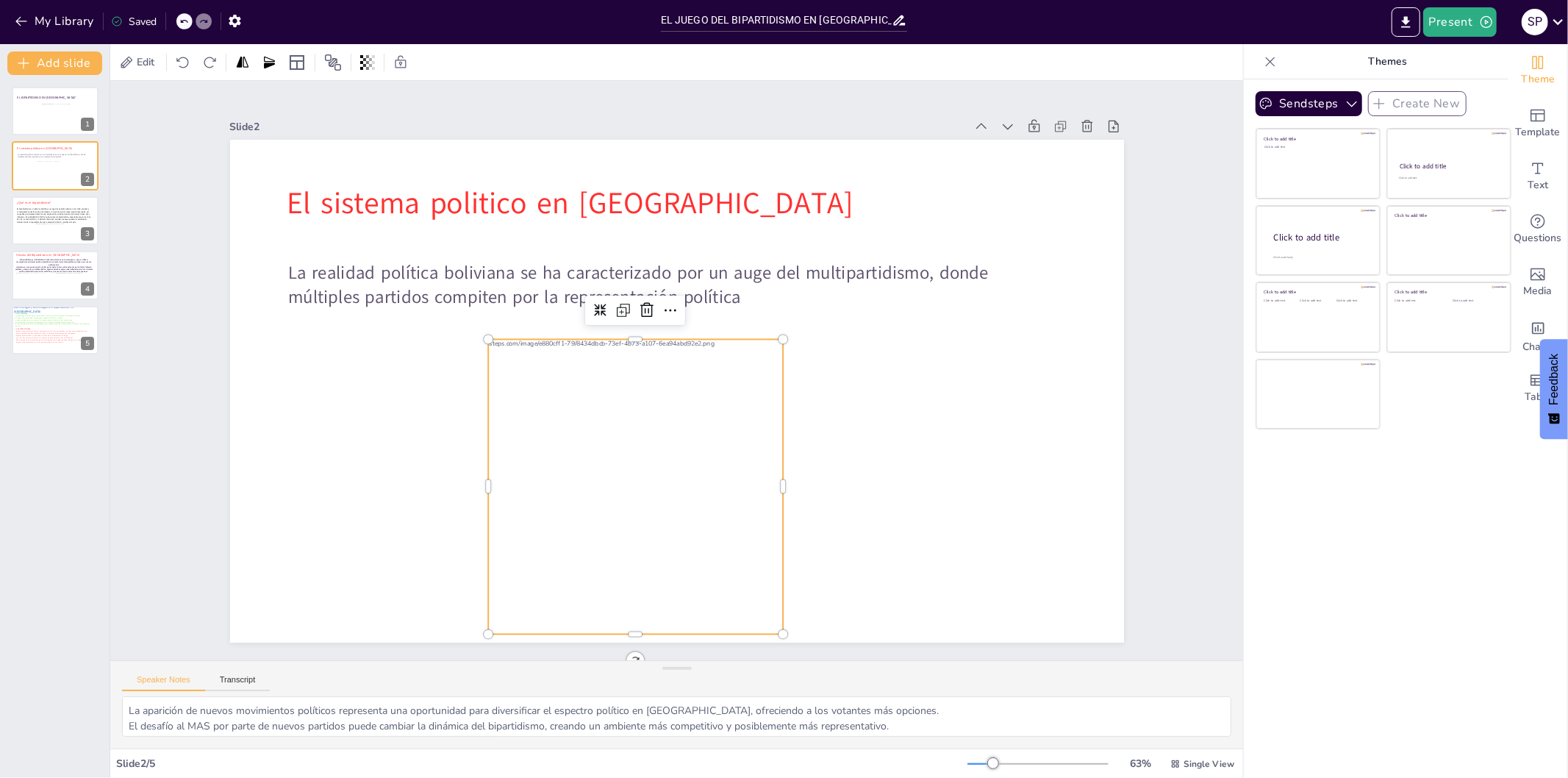
click at [650, 535] on div at bounding box center [632, 487] width 394 height 295
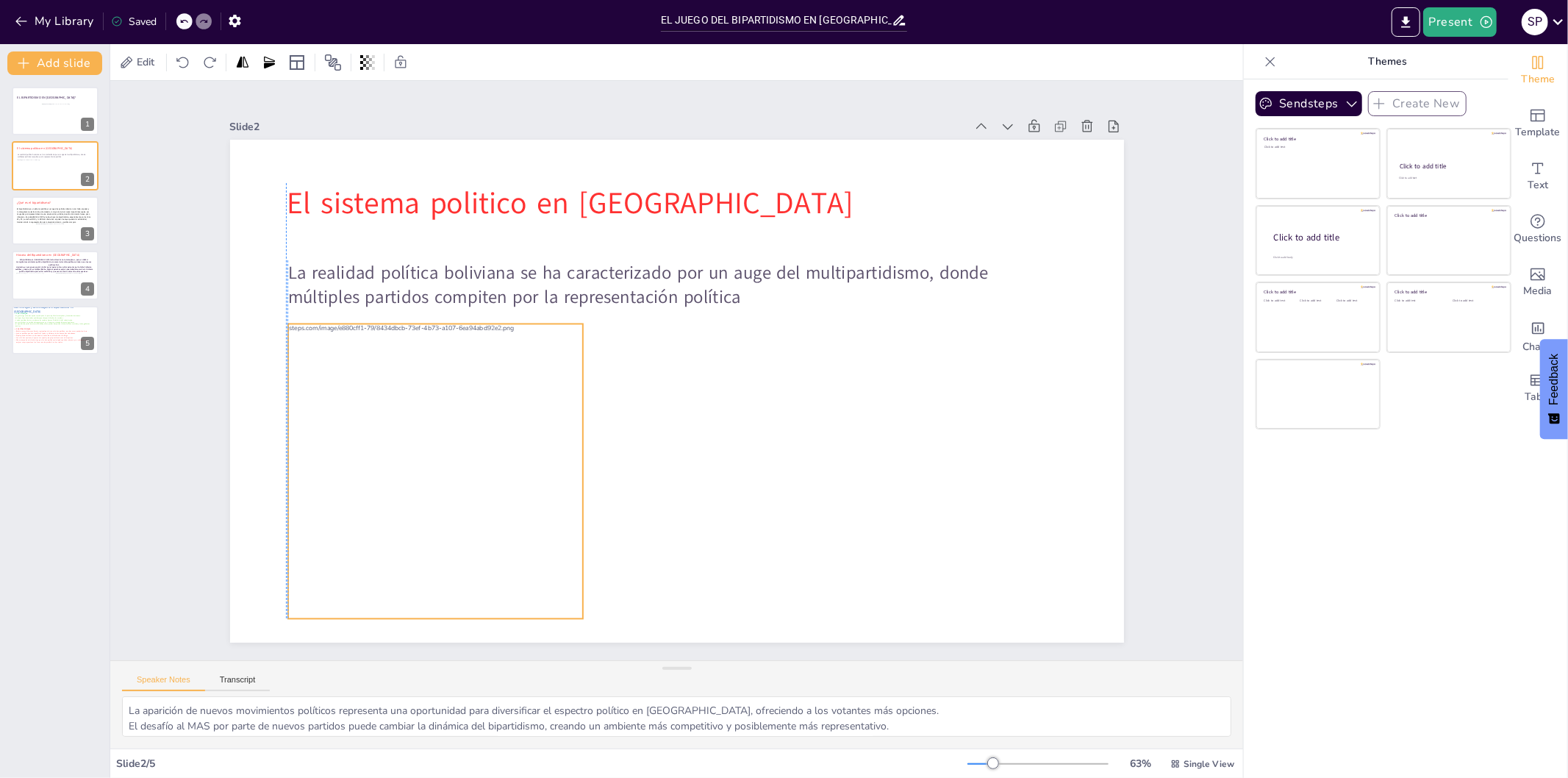
drag, startPoint x: 650, startPoint y: 535, endPoint x: 451, endPoint y: 520, distance: 199.6
click at [451, 520] on div at bounding box center [432, 471] width 394 height 295
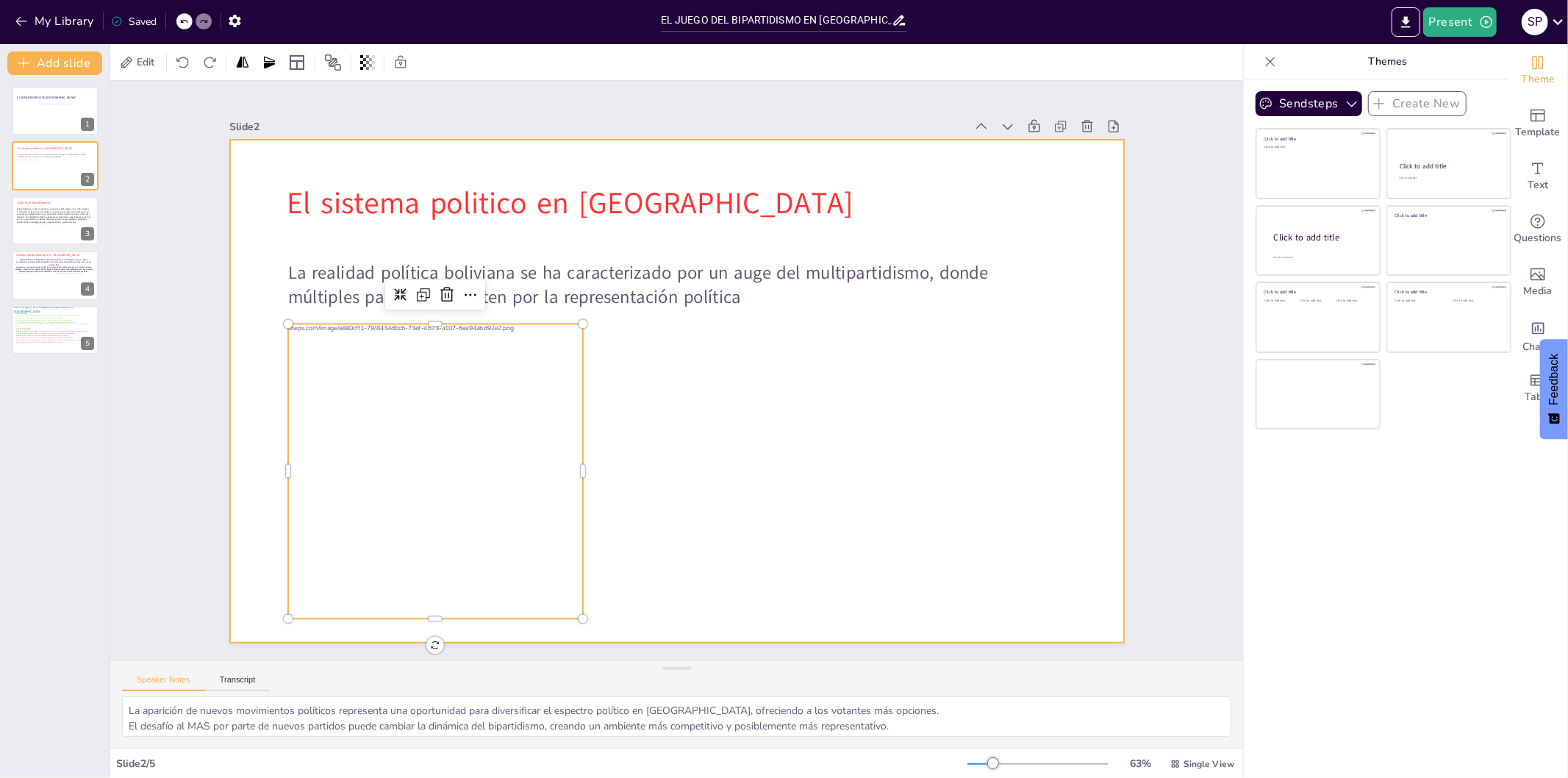
click at [851, 356] on div at bounding box center [678, 391] width 894 height 503
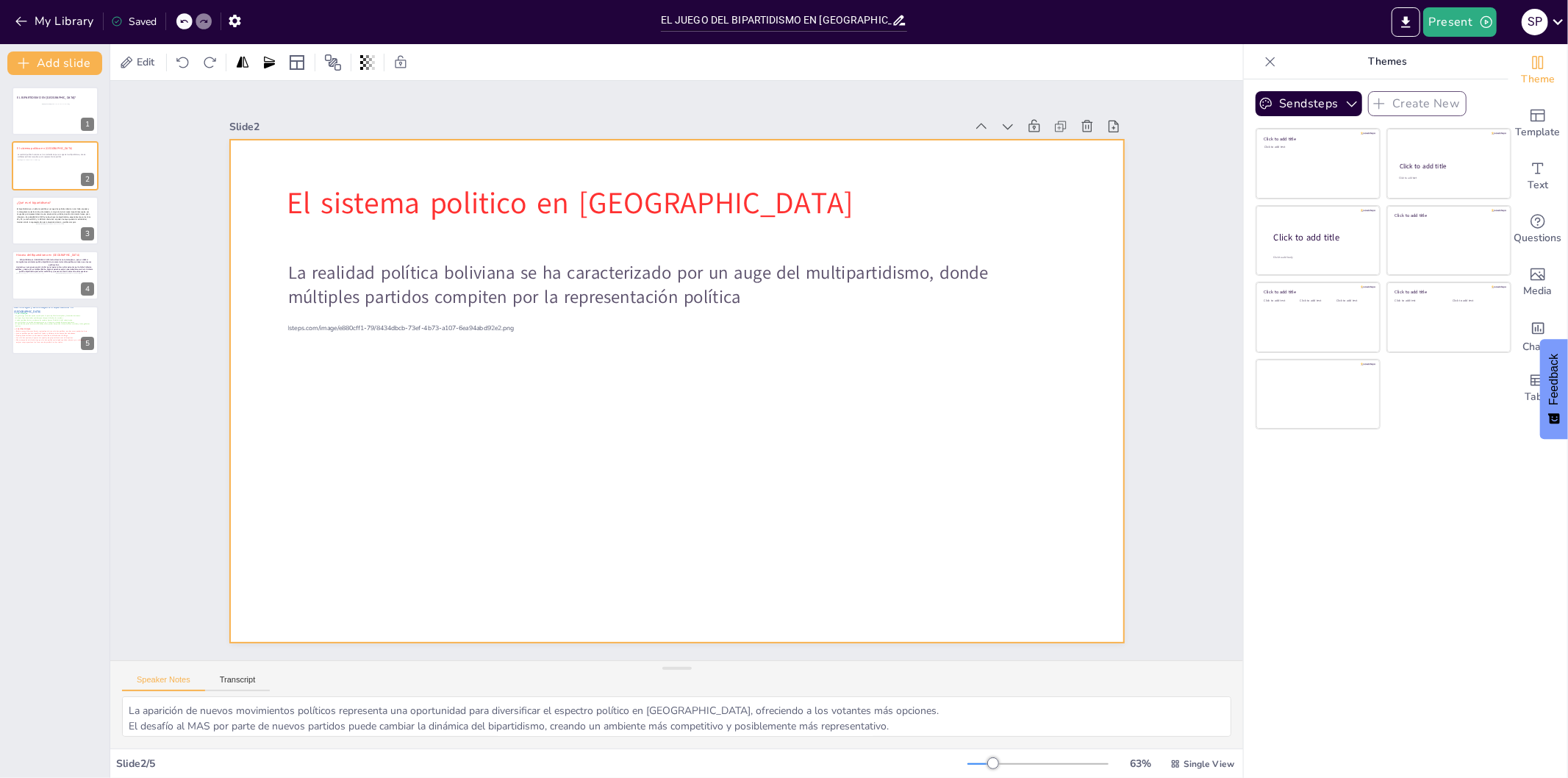
click at [736, 377] on div at bounding box center [678, 391] width 894 height 503
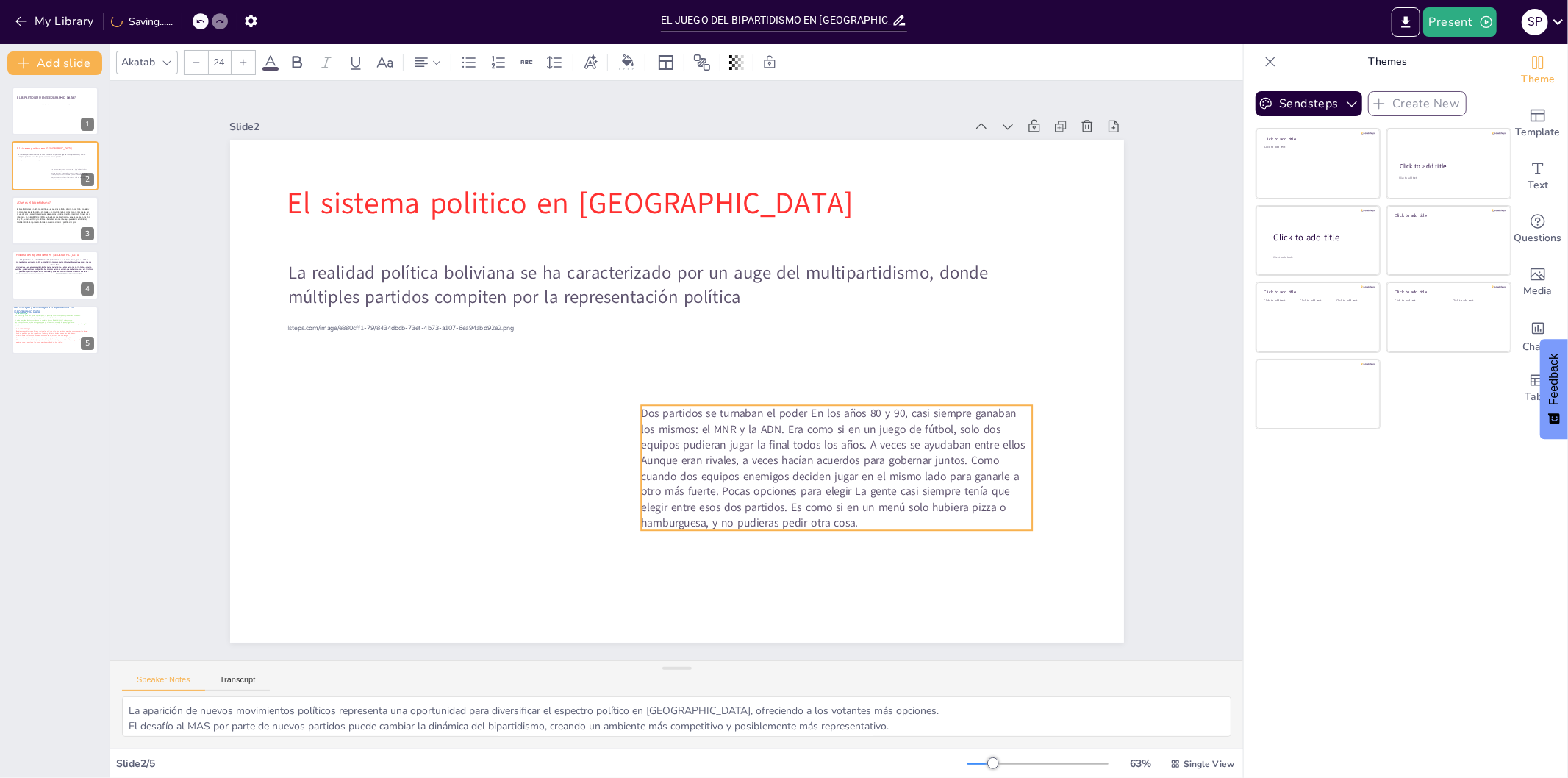
drag, startPoint x: 482, startPoint y: 182, endPoint x: 846, endPoint y: 402, distance: 425.3
click at [846, 405] on span "Dos partidos se turnaban el poder En los años 80 y 90, casi siempre ganaban los…" at bounding box center [833, 467] width 384 height 125
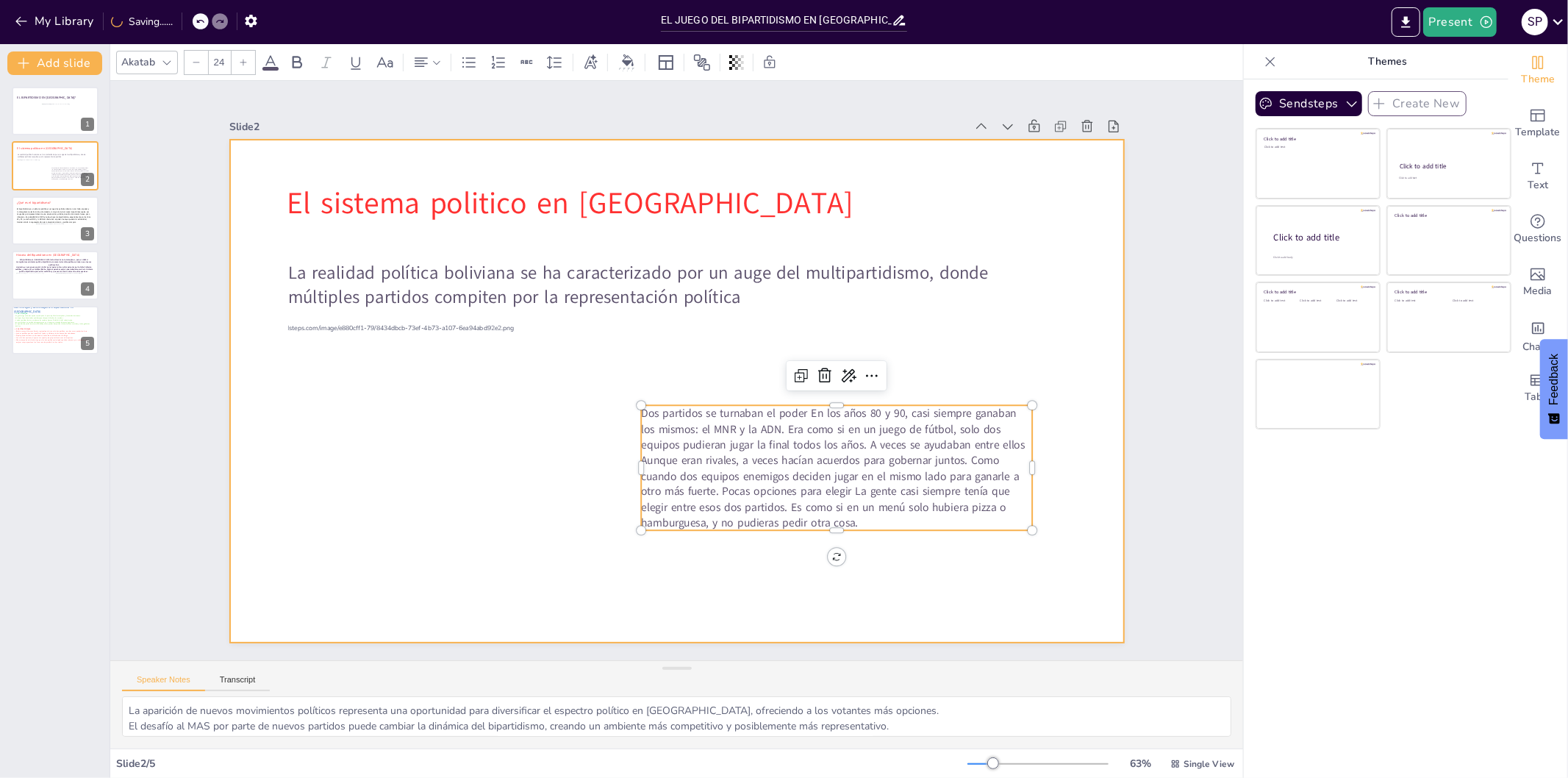
click at [642, 339] on div at bounding box center [678, 391] width 894 height 503
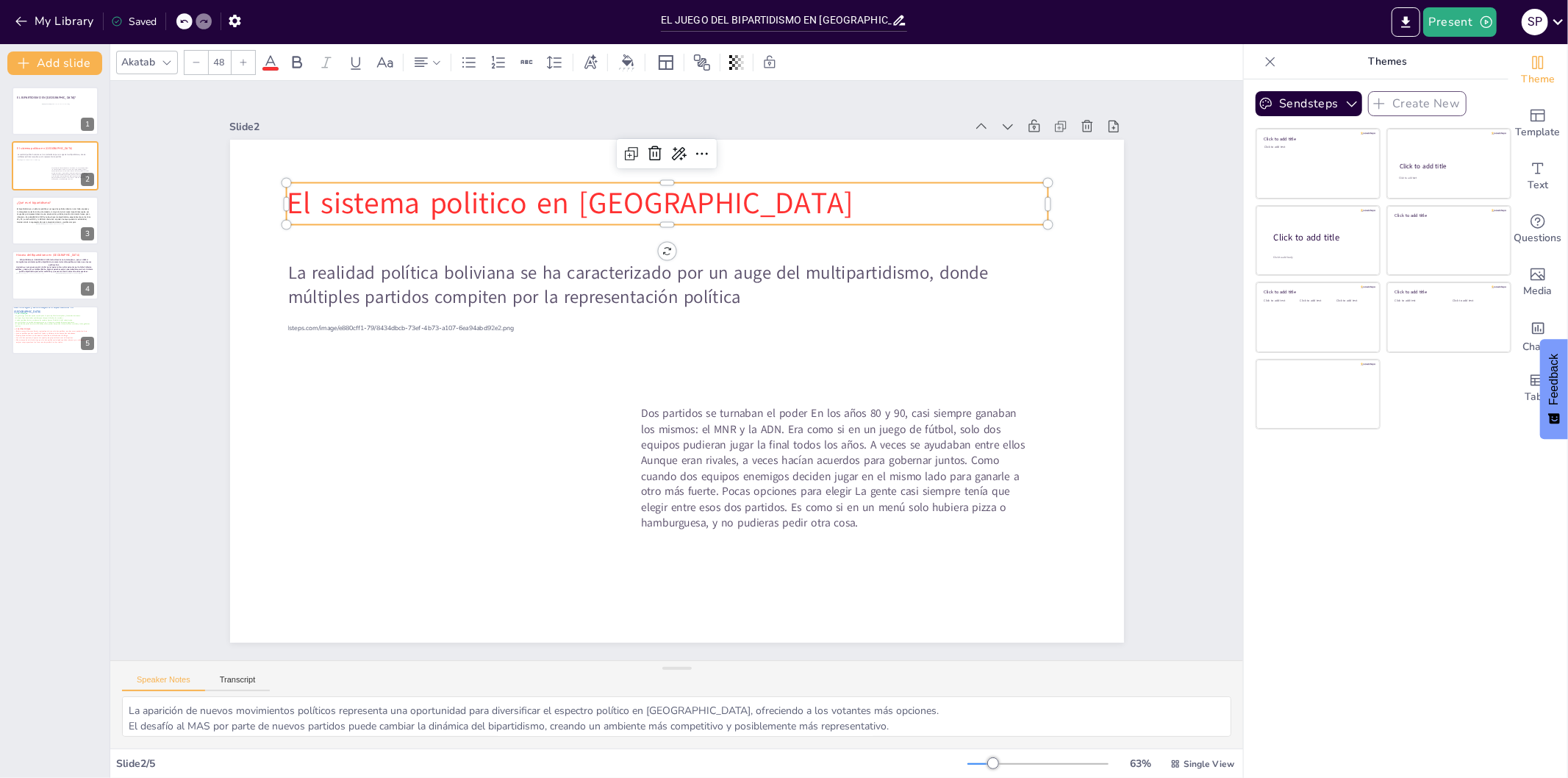
click at [366, 192] on p "El sistema politico en [GEOGRAPHIC_DATA]" at bounding box center [667, 204] width 762 height 42
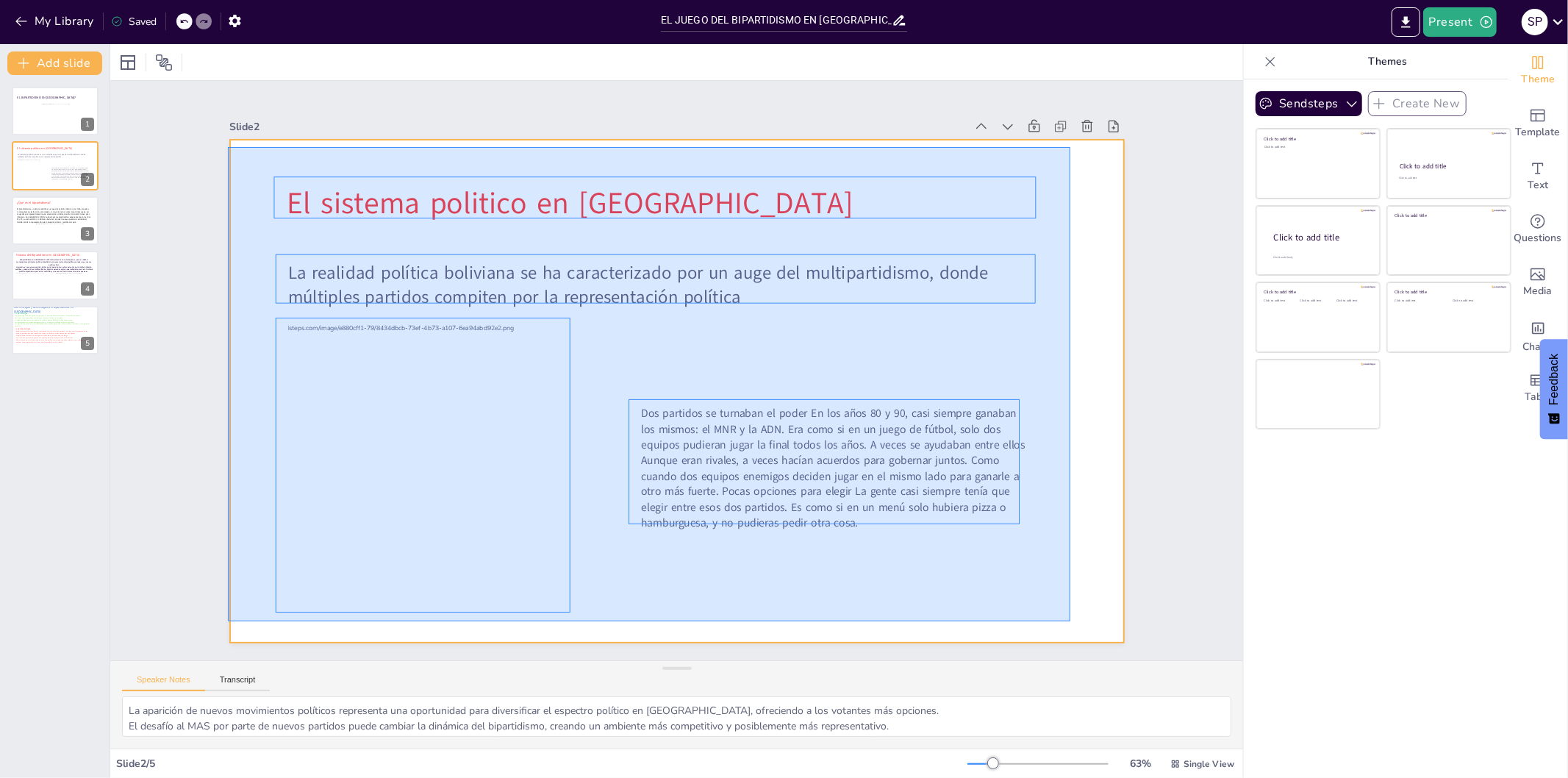
drag, startPoint x: 228, startPoint y: 147, endPoint x: 1071, endPoint y: 623, distance: 968.1
click at [1071, 623] on div at bounding box center [678, 391] width 894 height 503
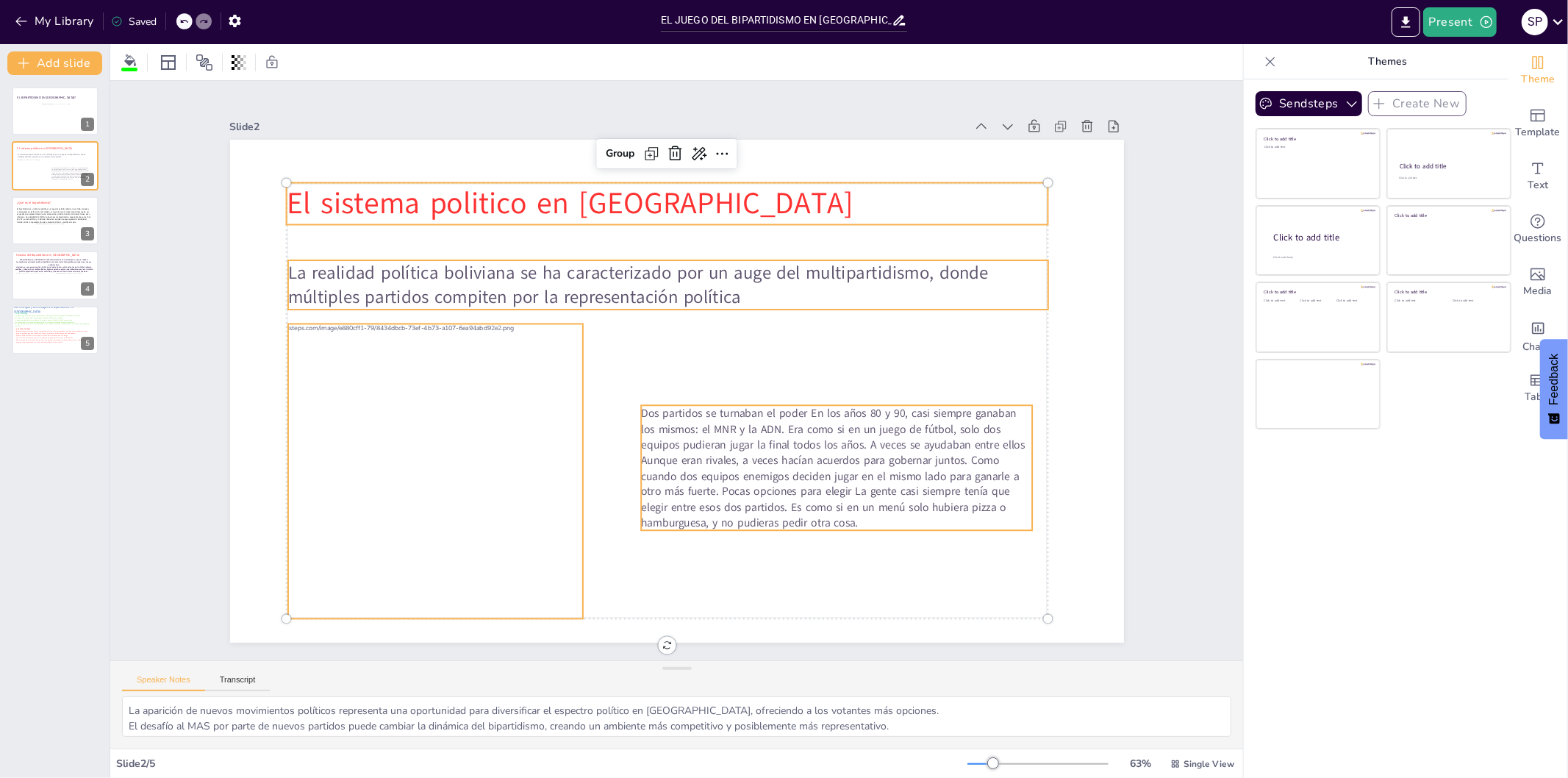
click at [595, 260] on p "La realidad política boliviana se ha caracterizado por un auge del multipartidi…" at bounding box center [667, 285] width 760 height 50
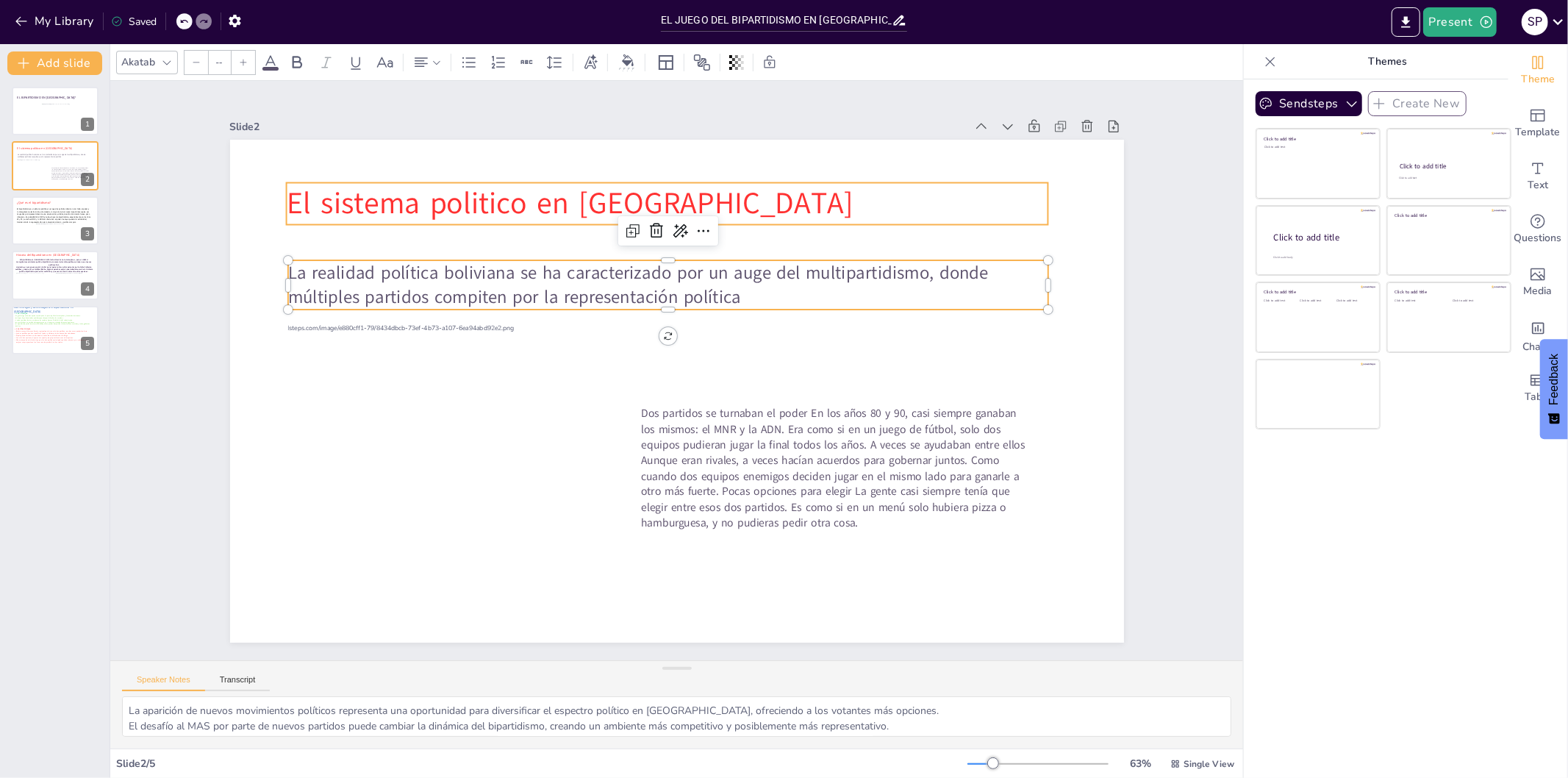
type input "48"
click at [559, 203] on p "El sistema politico en [GEOGRAPHIC_DATA]" at bounding box center [667, 204] width 762 height 42
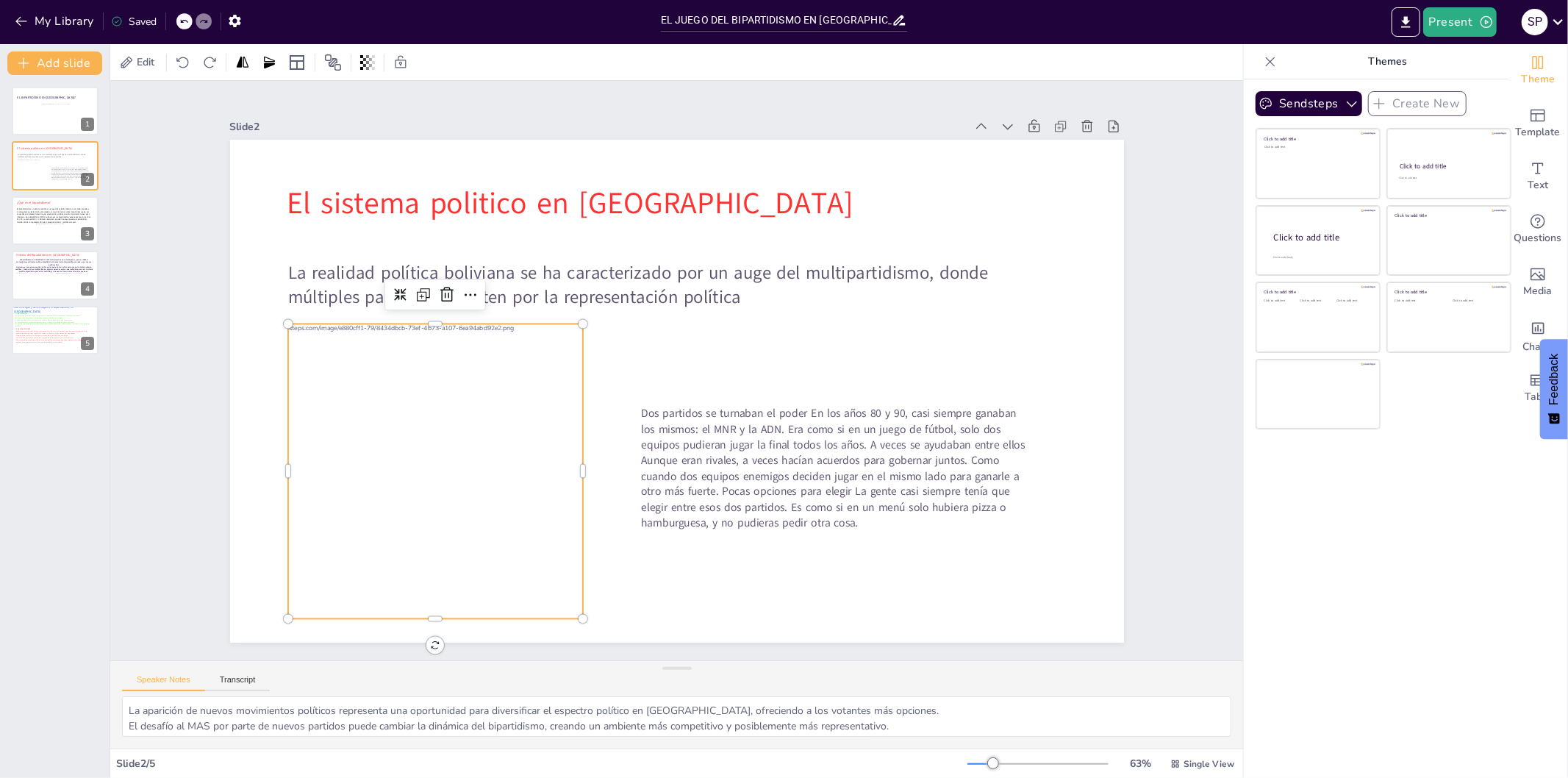
click at [498, 461] on div at bounding box center [432, 471] width 394 height 295
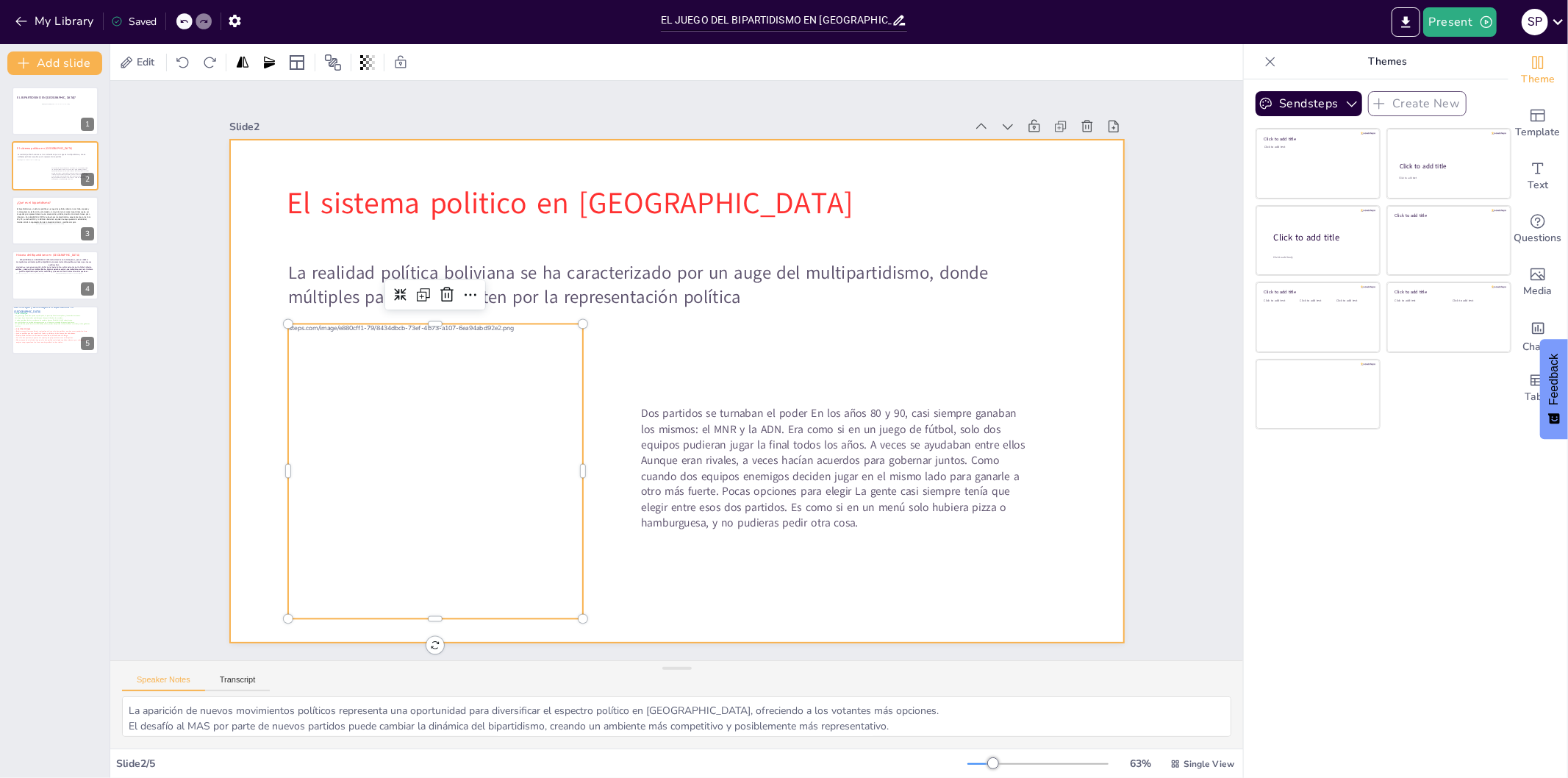
click at [650, 306] on div at bounding box center [678, 391] width 894 height 503
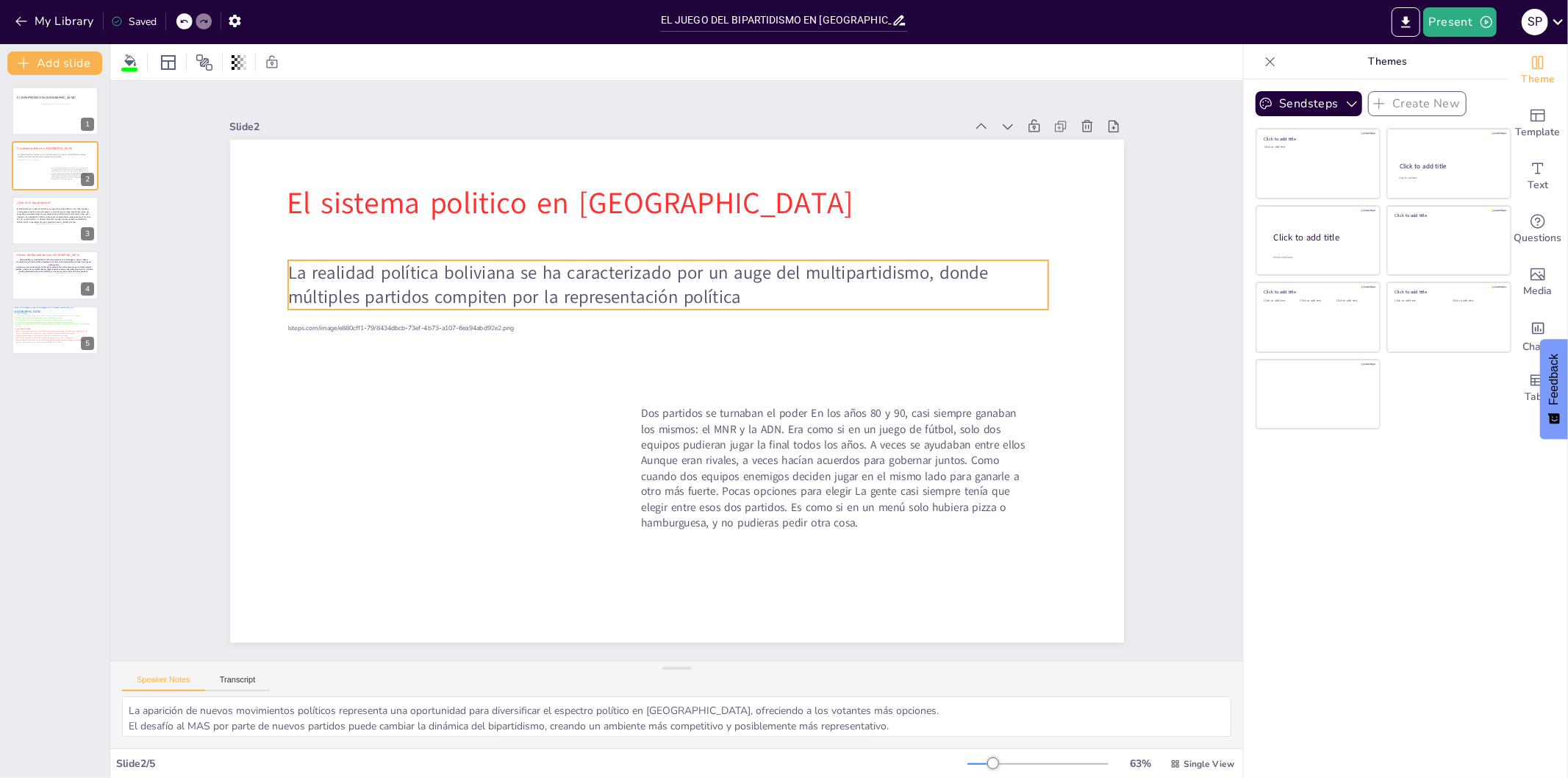
click at [710, 298] on p "La realidad política boliviana se ha caracterizado por un auge del multipartidi…" at bounding box center [667, 285] width 760 height 50
drag, startPoint x: 710, startPoint y: 298, endPoint x: 726, endPoint y: 293, distance: 16.8
click at [726, 293] on p "La realidad política boliviana se ha caracterizado por un auge del multipartidi…" at bounding box center [667, 285] width 760 height 50
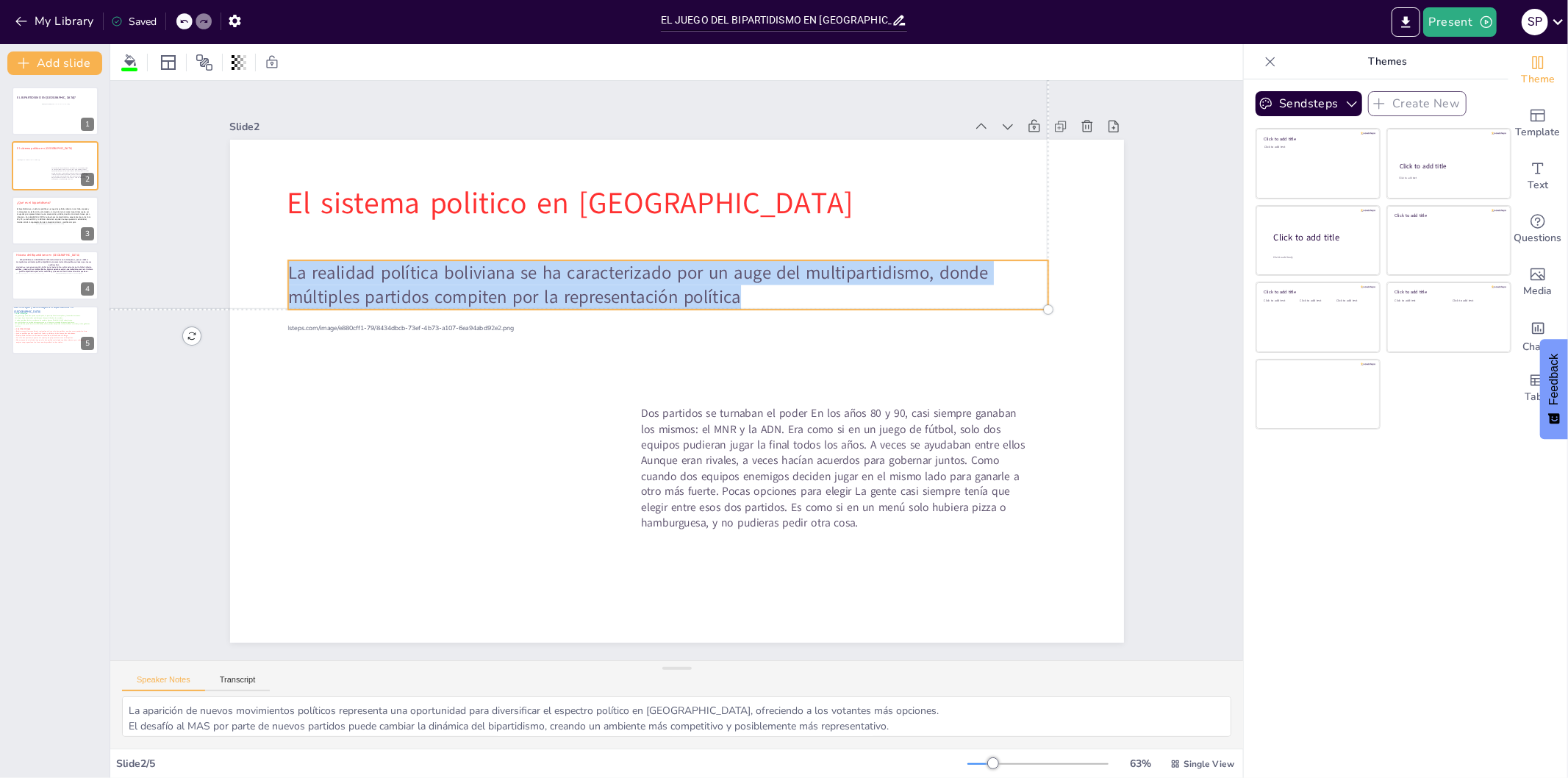
drag, startPoint x: 728, startPoint y: 293, endPoint x: 278, endPoint y: 265, distance: 450.9
click at [287, 265] on p "La realidad política boliviana se ha caracterizado por un auge del multipartidi…" at bounding box center [667, 285] width 760 height 50
copy p "La realidad política boliviana se ha caracterizado por un auge del multipartidi…"
click at [696, 436] on span "Dos partidos se turnaban el poder En los años 80 y 90, casi siempre ganaban los…" at bounding box center [833, 467] width 384 height 125
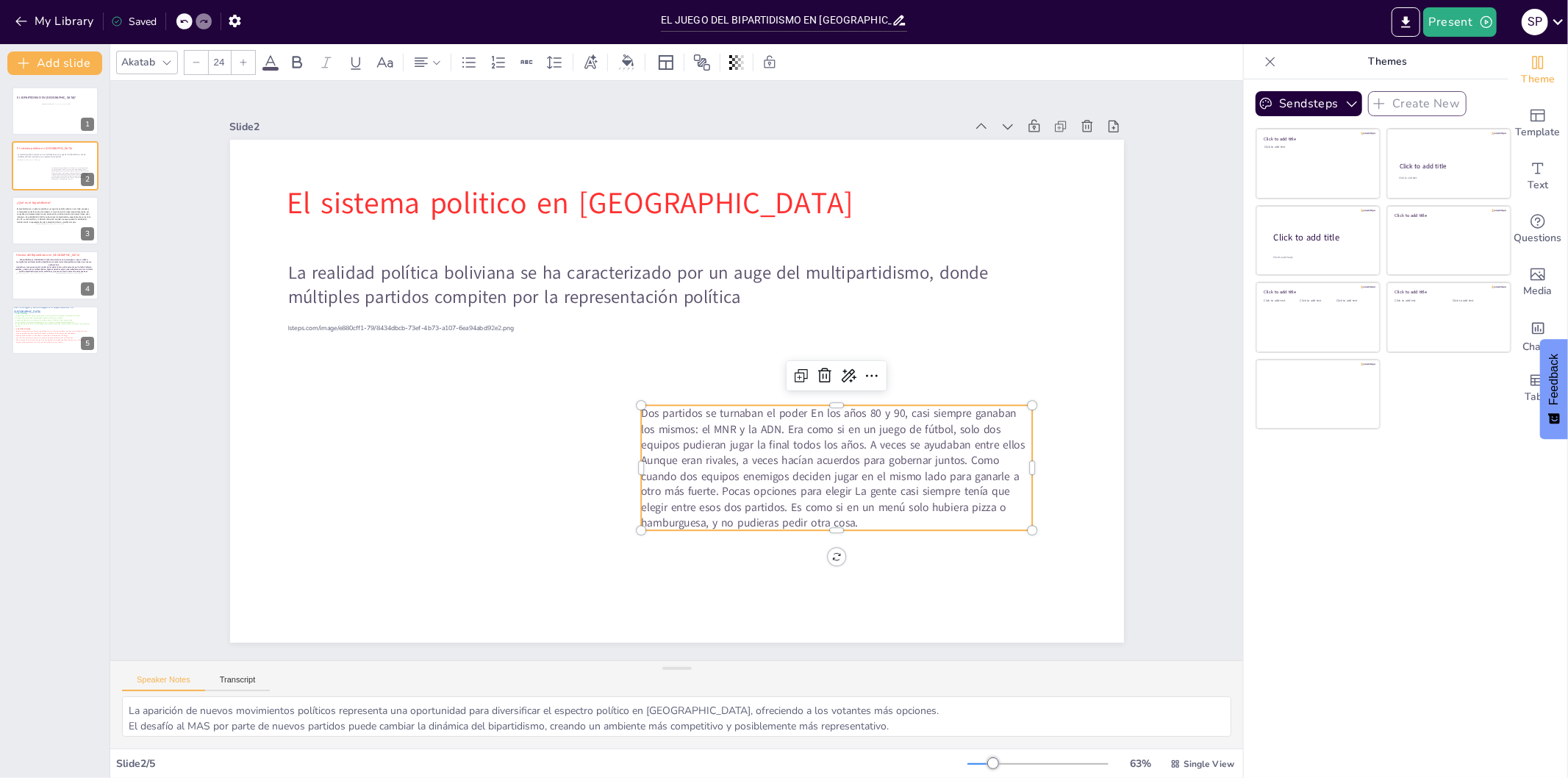
click at [696, 436] on span "Dos partidos se turnaban el poder En los años 80 y 90, casi siempre ganaban los…" at bounding box center [833, 467] width 384 height 125
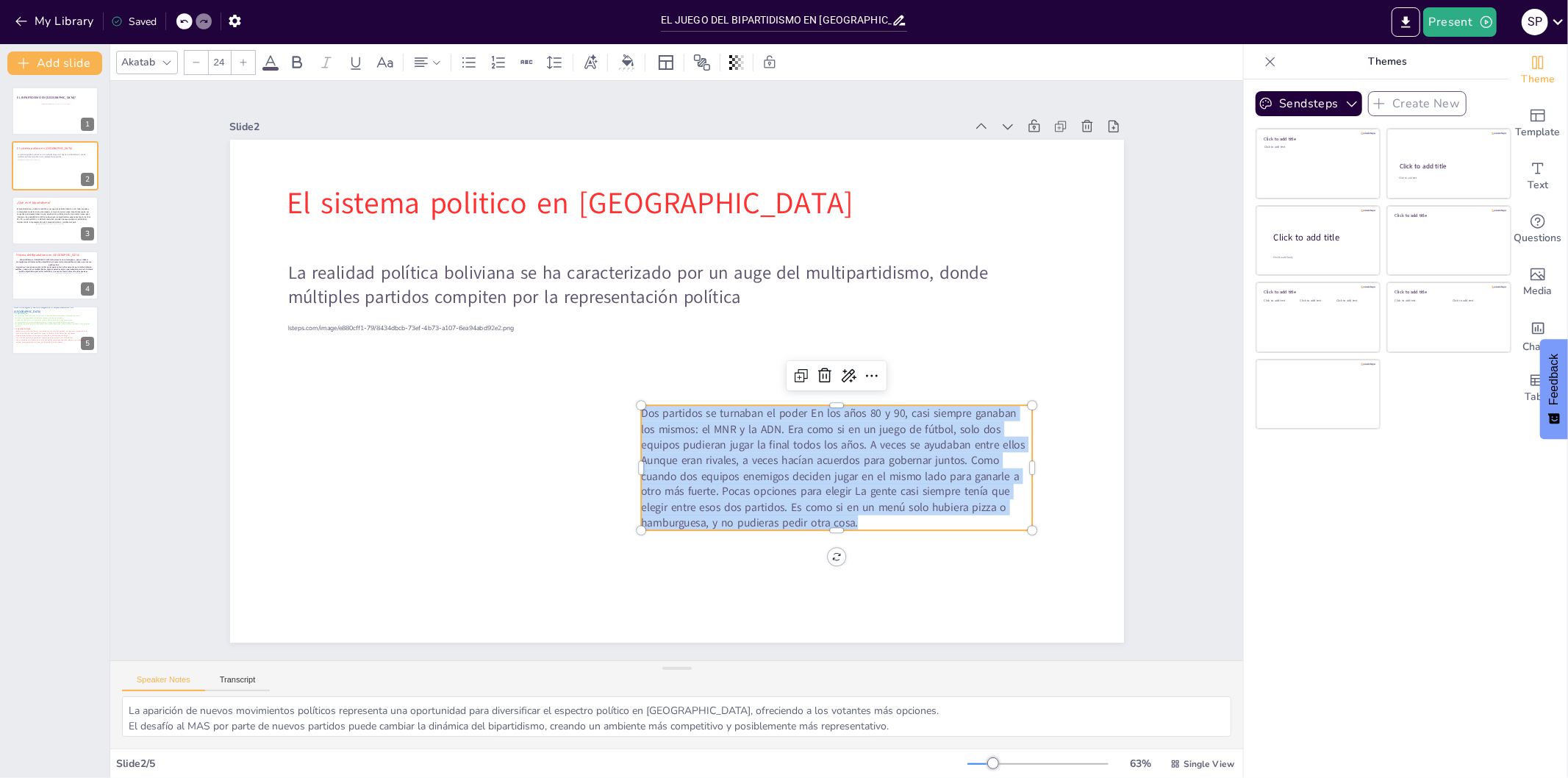
drag, startPoint x: 868, startPoint y: 523, endPoint x: 628, endPoint y: 404, distance: 267.9
click at [628, 404] on div "El sistema politico en [GEOGRAPHIC_DATA] La realidad política boliviana se ha c…" at bounding box center [678, 391] width 894 height 503
copy span "Dos partidos se turnaban el poder En los años 80 y 90, casi siempre ganaban los…"
click at [25, 109] on div at bounding box center [55, 111] width 88 height 50
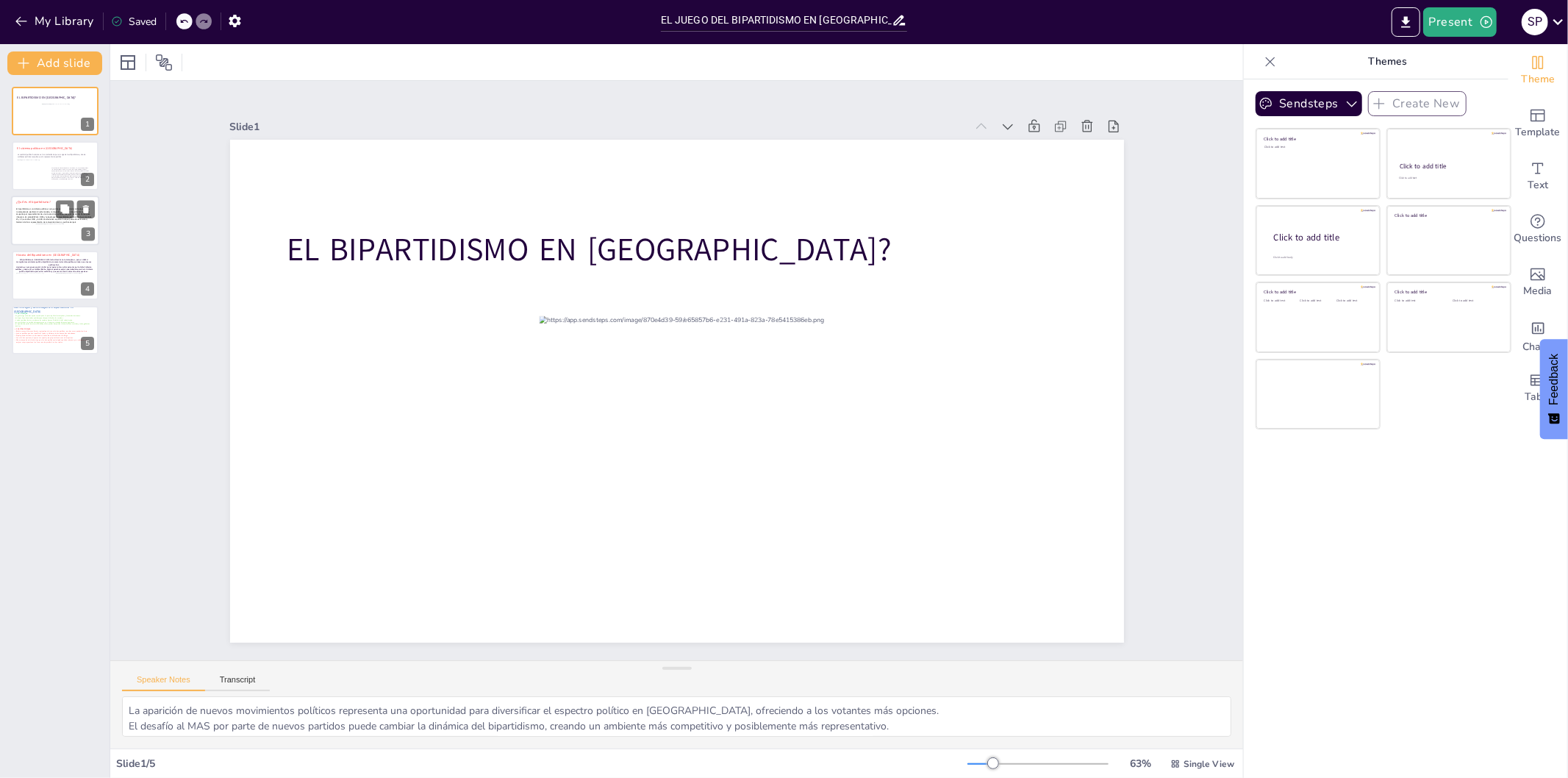
click at [40, 229] on div at bounding box center [54, 234] width 38 height 21
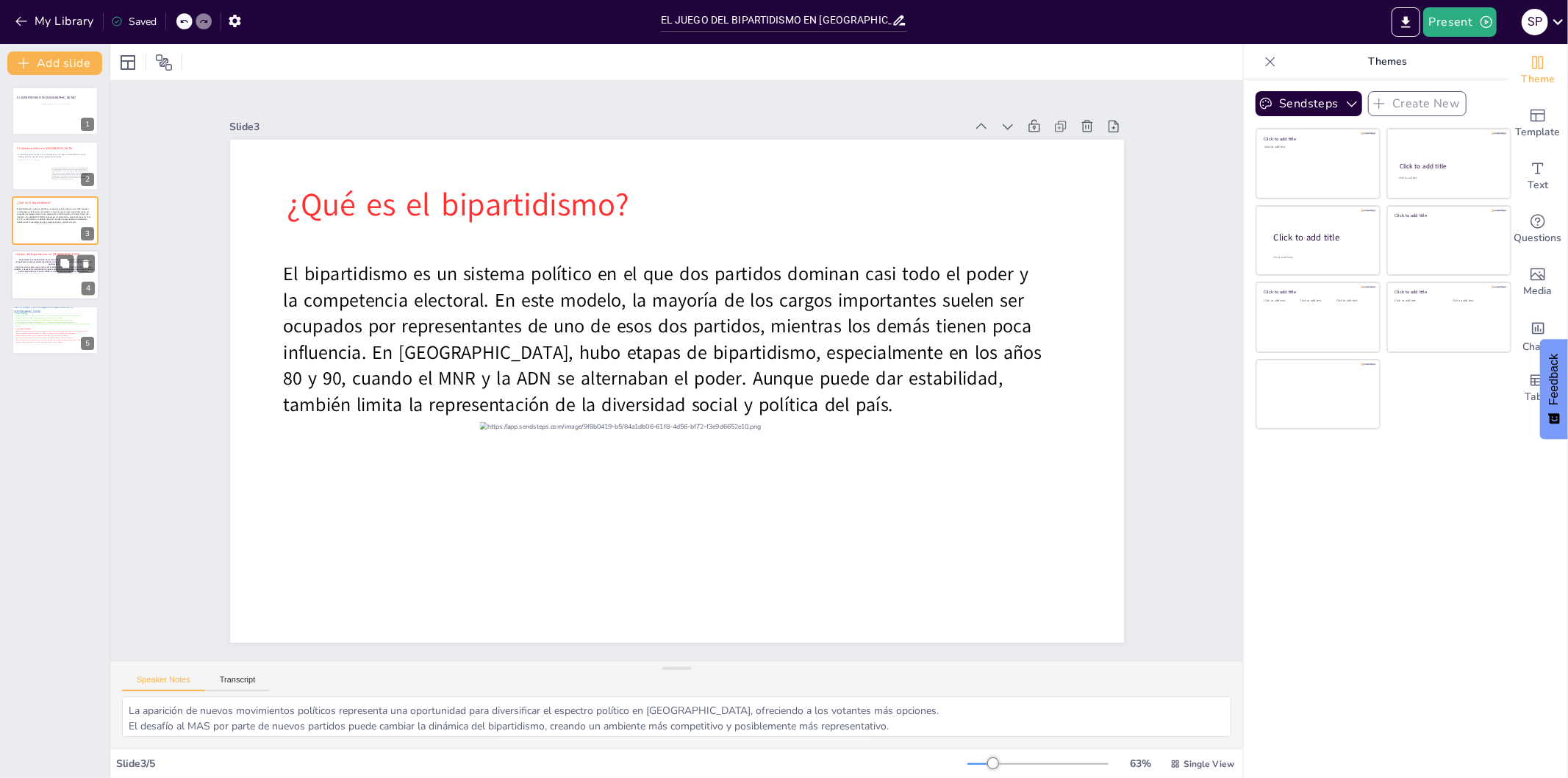
click at [41, 267] on span "creciendo, en esa epoca querian luchar por el poder junto a otras personas por …" at bounding box center [53, 270] width 79 height 7
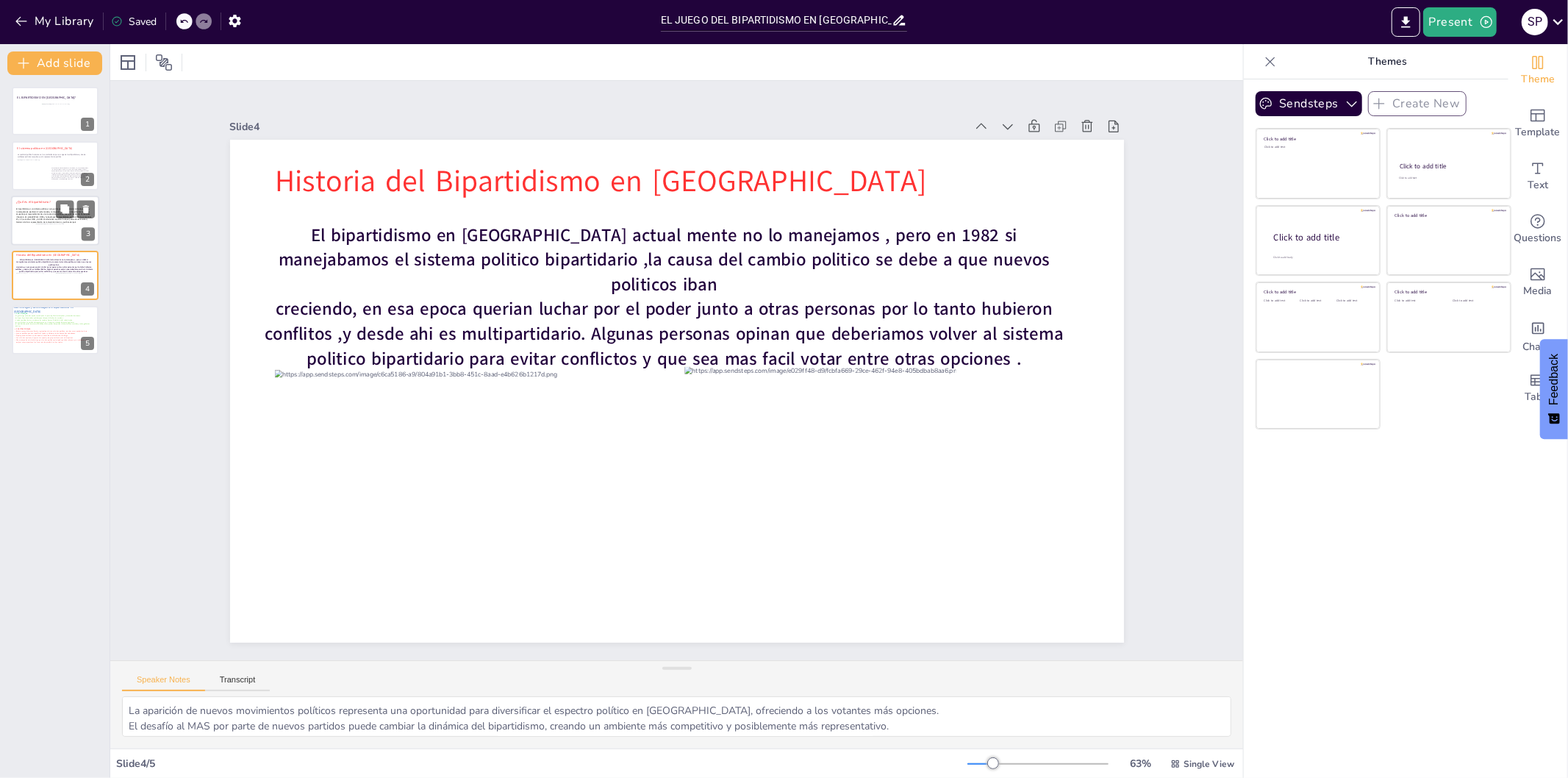
click at [32, 223] on p "El bipartidismo es un sistema político en el que dos partidos dominan casi todo…" at bounding box center [54, 215] width 75 height 15
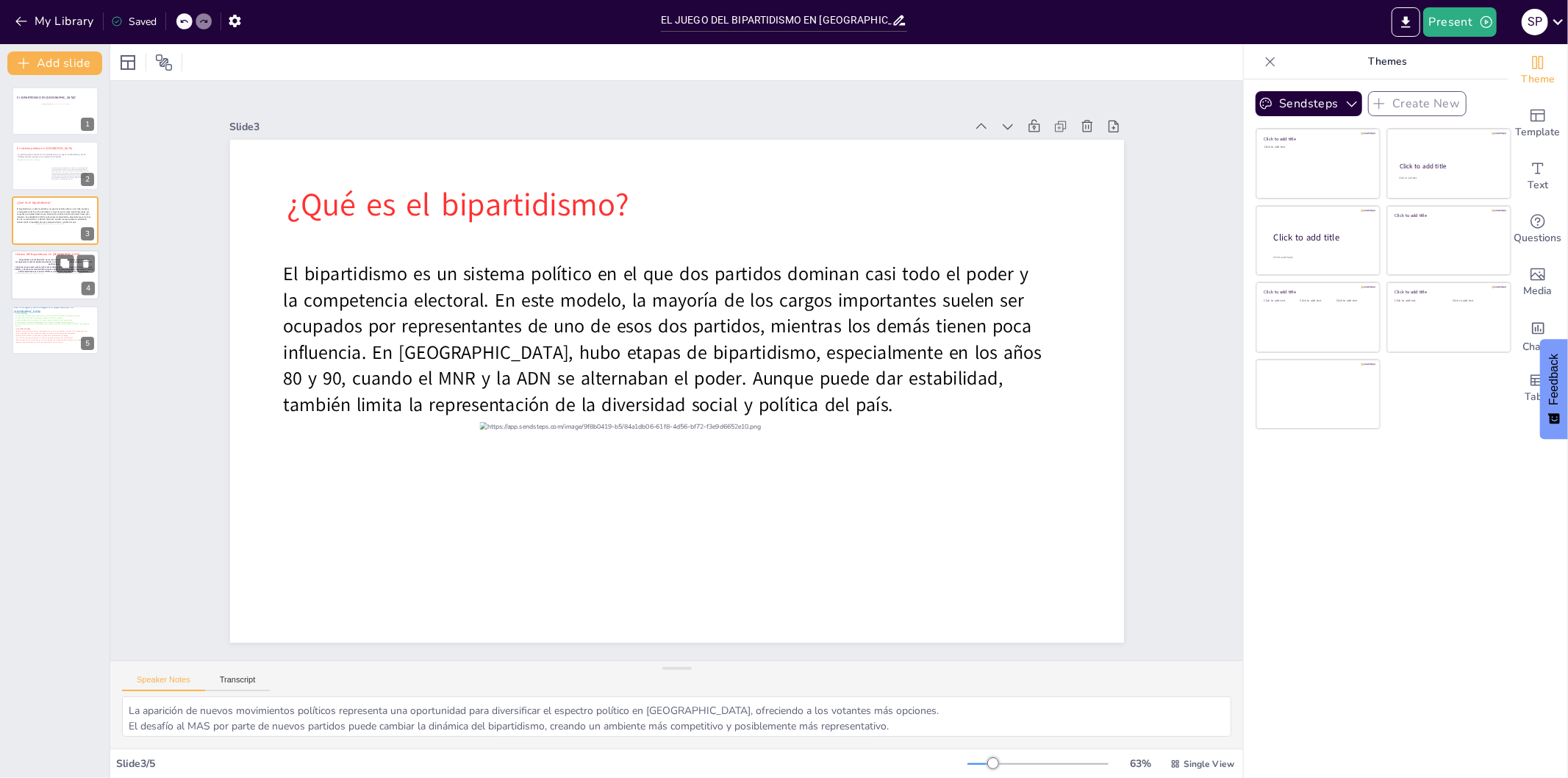
click at [56, 275] on div at bounding box center [70, 285] width 27 height 25
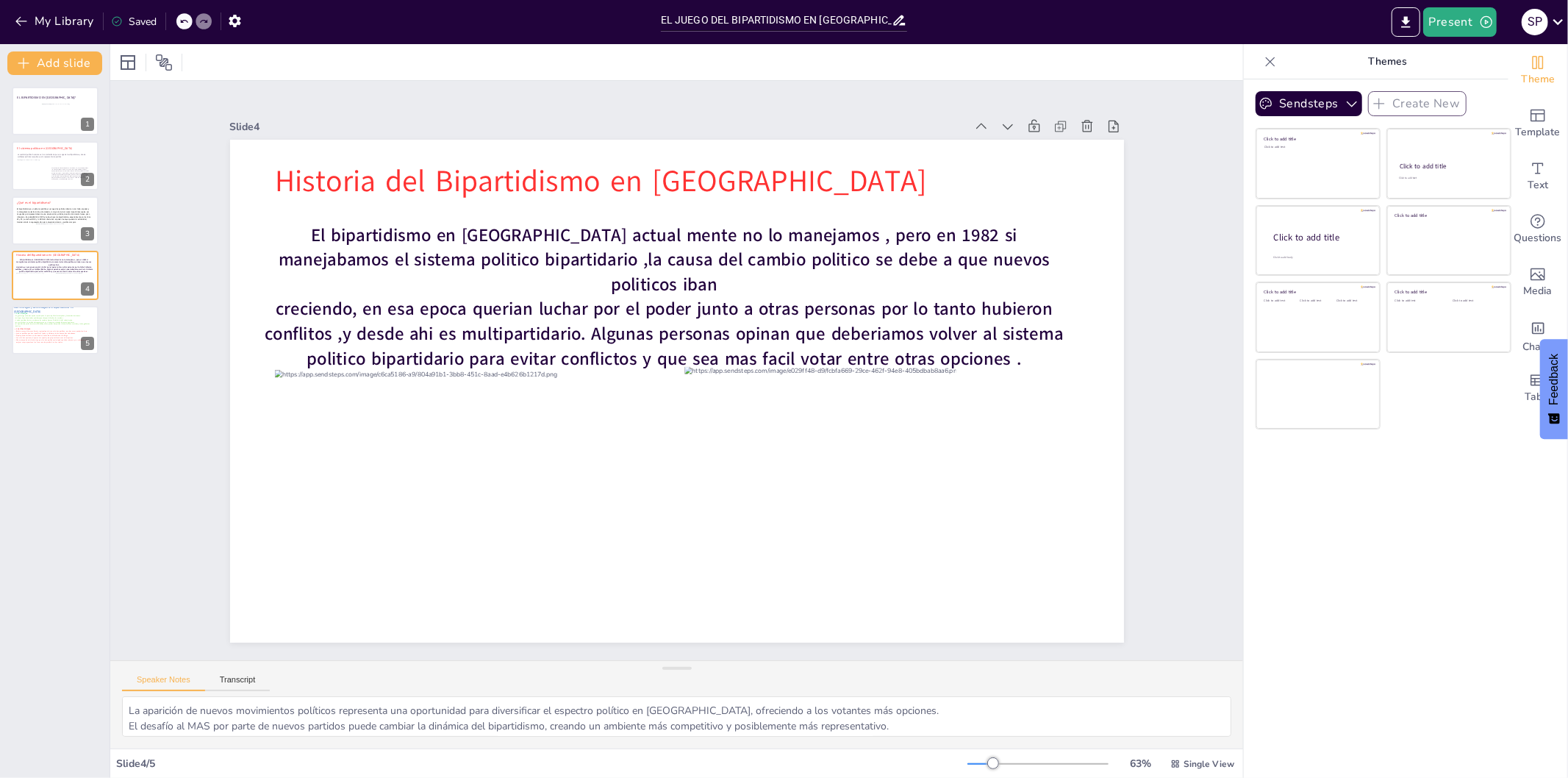
click at [67, 304] on div "EL BIPARTIDISMO EN [GEOGRAPHIC_DATA]? 1 El sistema politico en [GEOGRAPHIC_DATA…" at bounding box center [54, 220] width 110 height 268
click at [54, 337] on p "Con solo dos opciones, hay menos espacio para propuestas nuevas o disruptivas." at bounding box center [53, 338] width 79 height 2
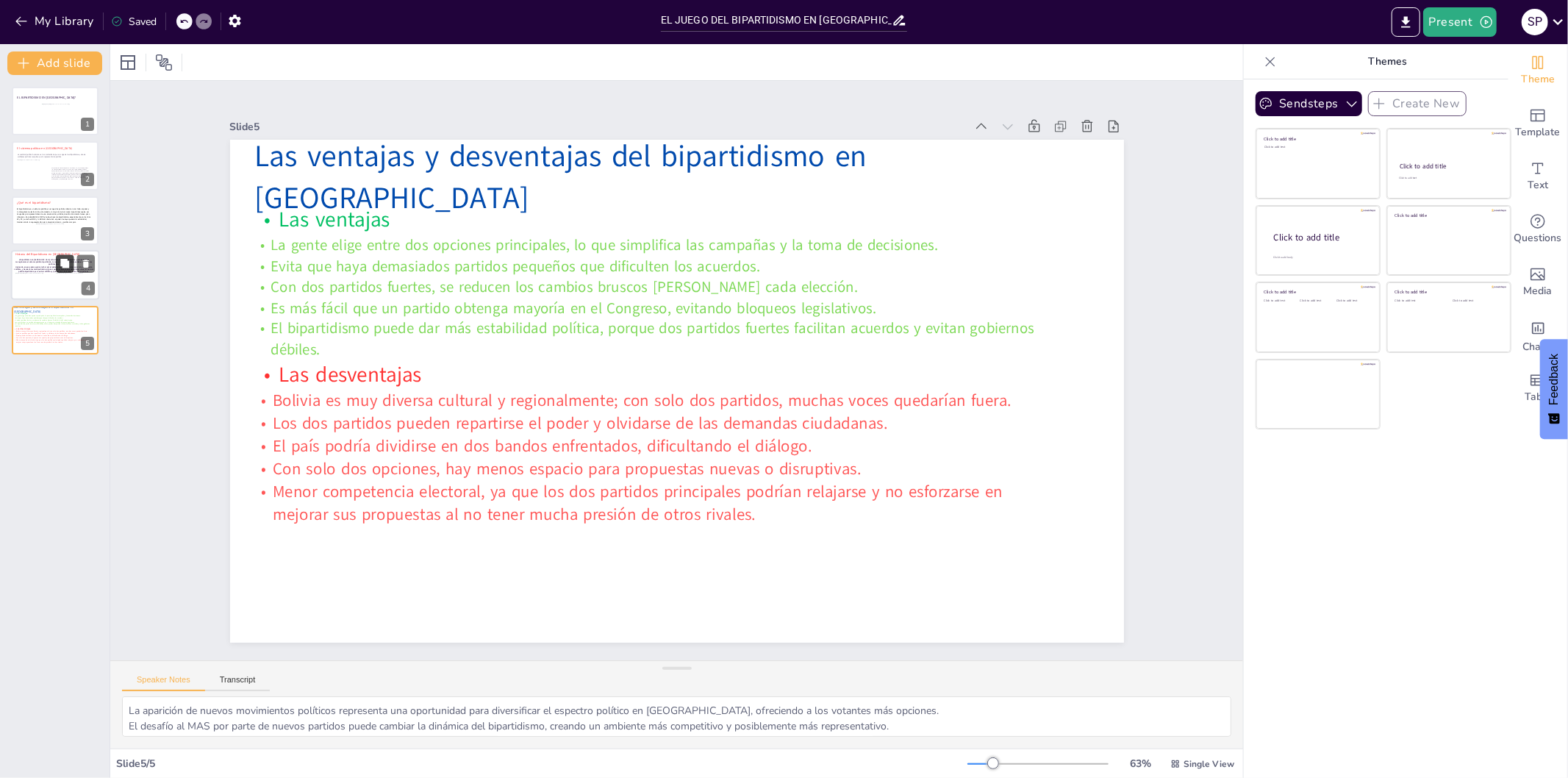
click at [69, 263] on icon at bounding box center [64, 263] width 9 height 9
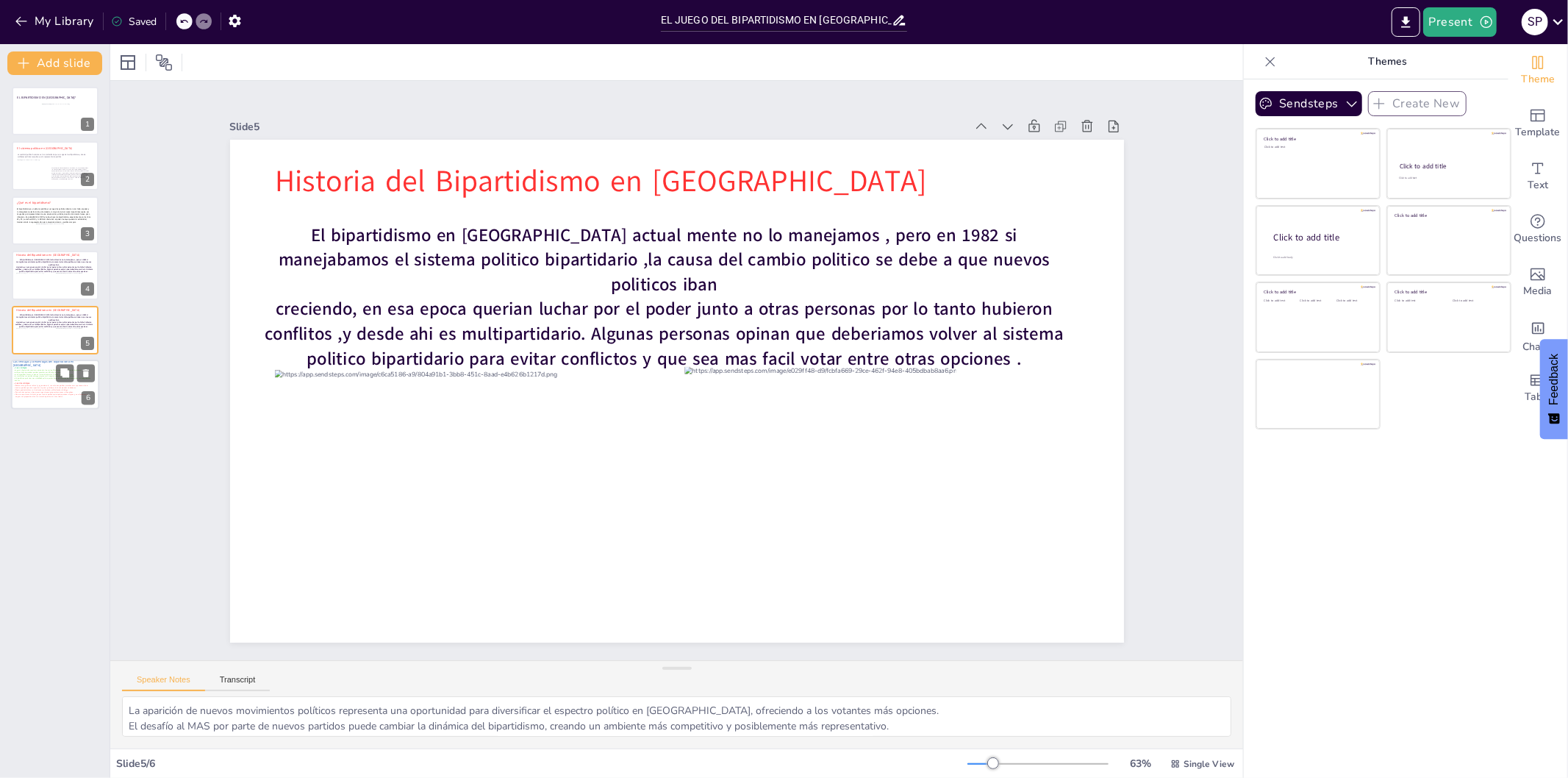
click at [60, 390] on p "El país podría dividirse en dos bandos enfrentados, dificultando el diálogo." at bounding box center [53, 390] width 79 height 2
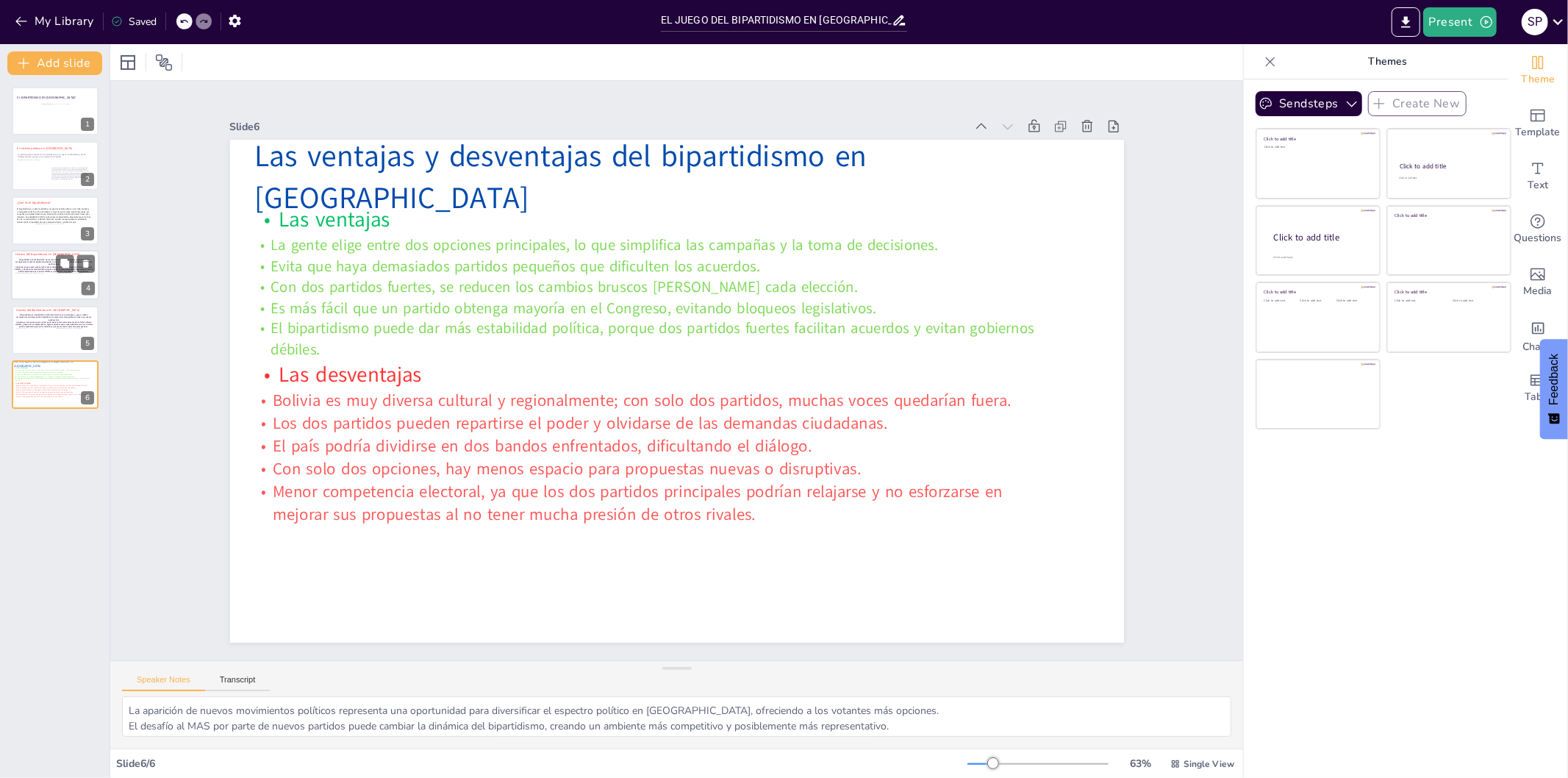
click at [35, 285] on div at bounding box center [30, 285] width 29 height 24
